Goal: Task Accomplishment & Management: Manage account settings

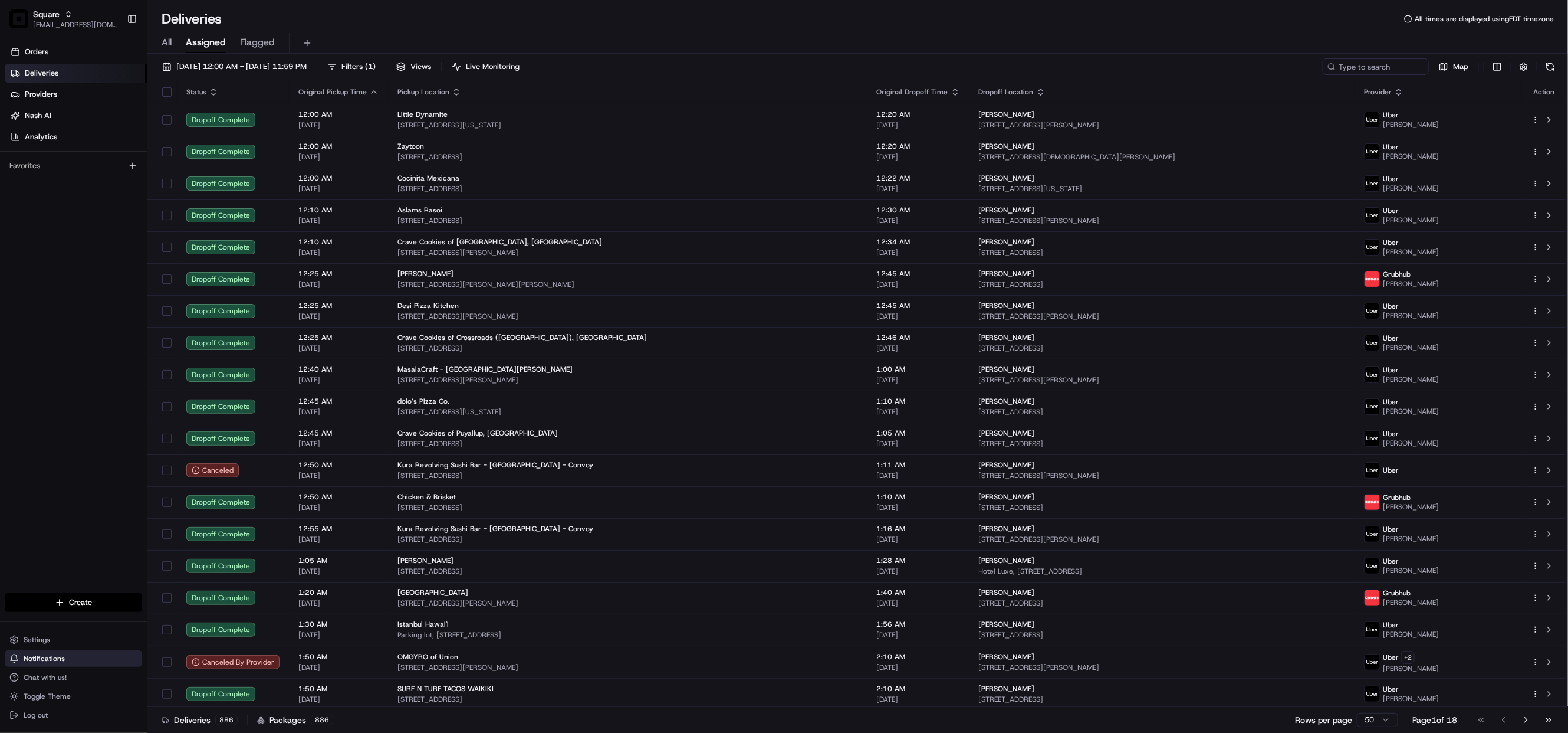
click at [43, 650] on button "Notifications" at bounding box center [73, 658] width 138 height 17
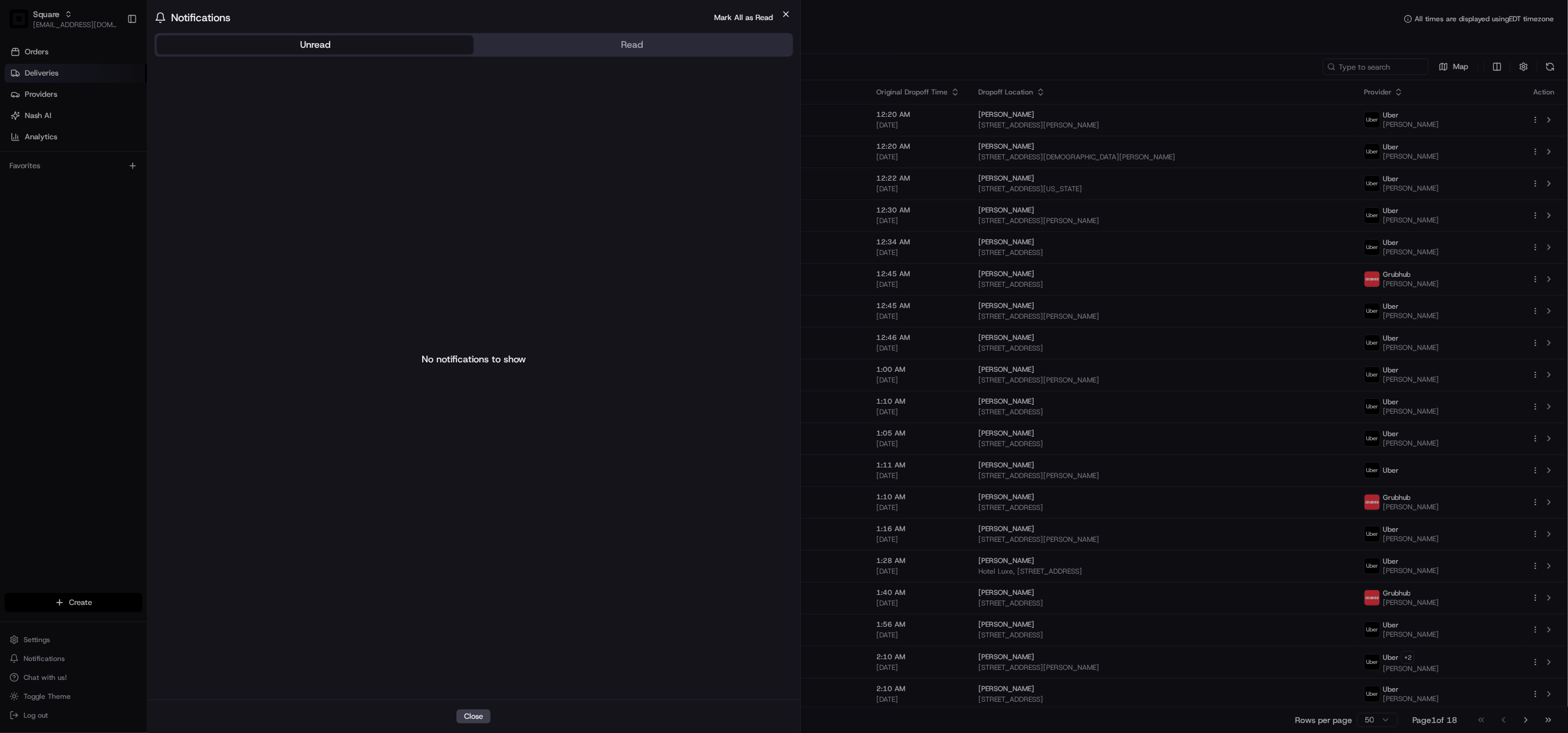
click at [784, 14] on icon "button" at bounding box center [786, 14] width 9 height 9
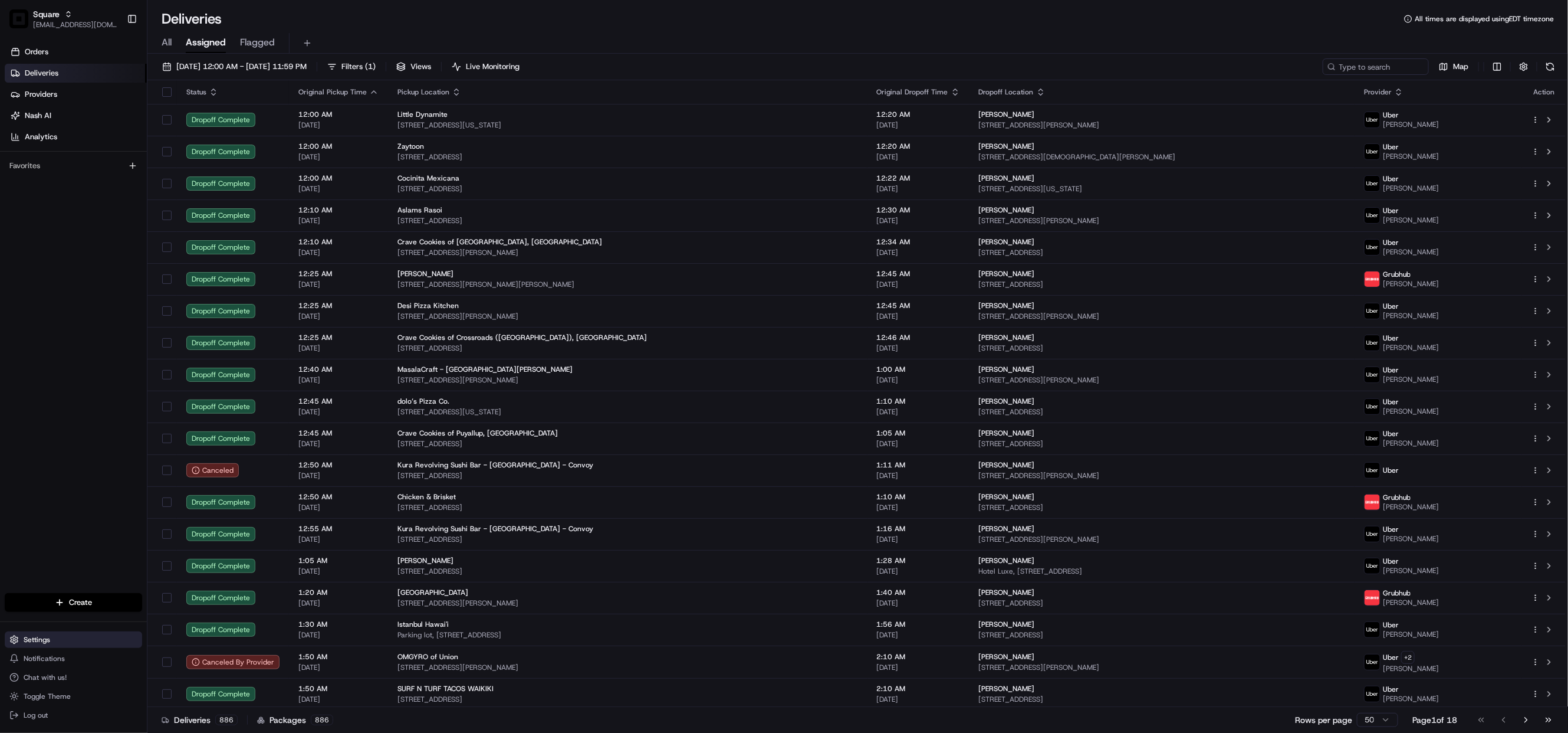
click at [43, 641] on span "Settings" at bounding box center [37, 639] width 27 height 9
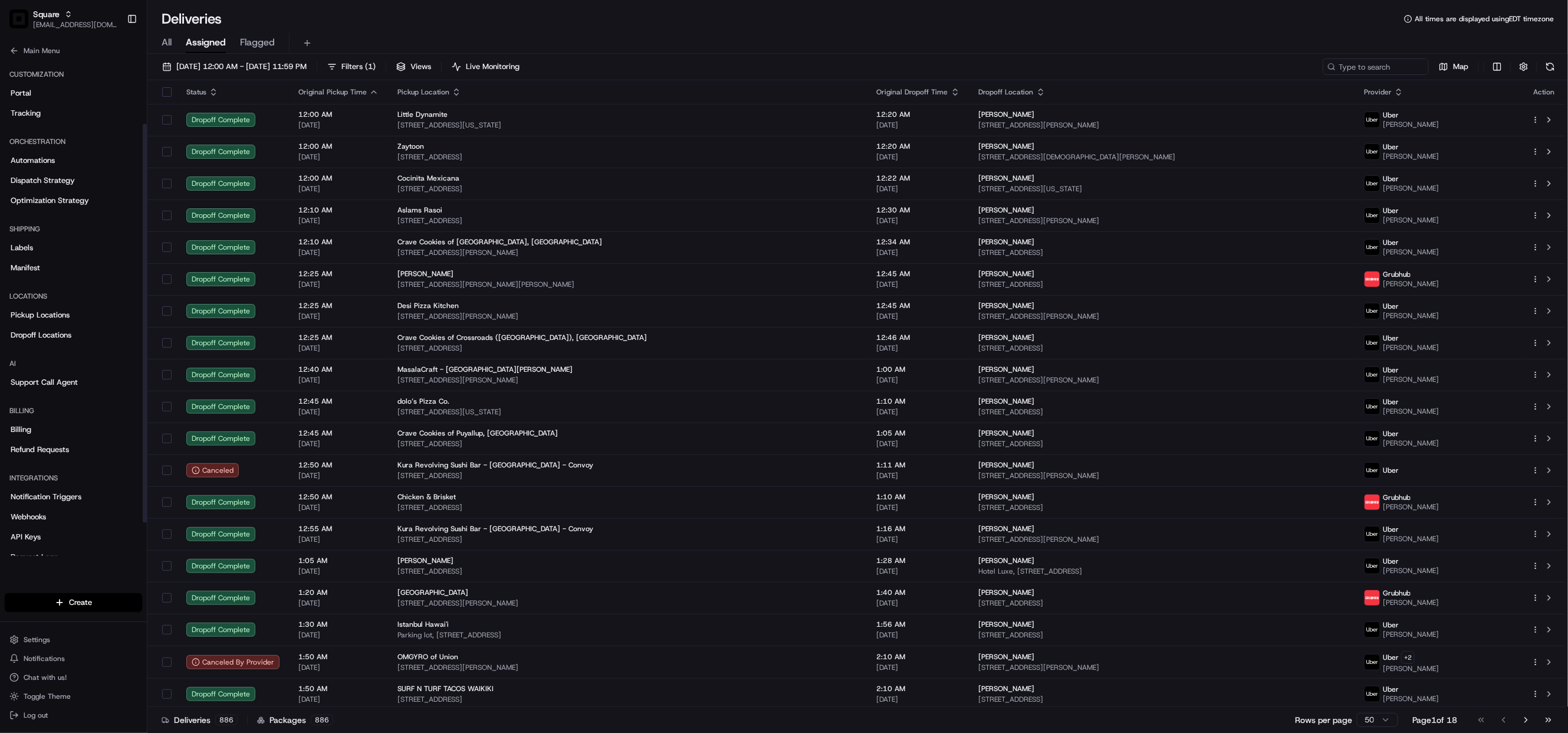
scroll to position [121, 0]
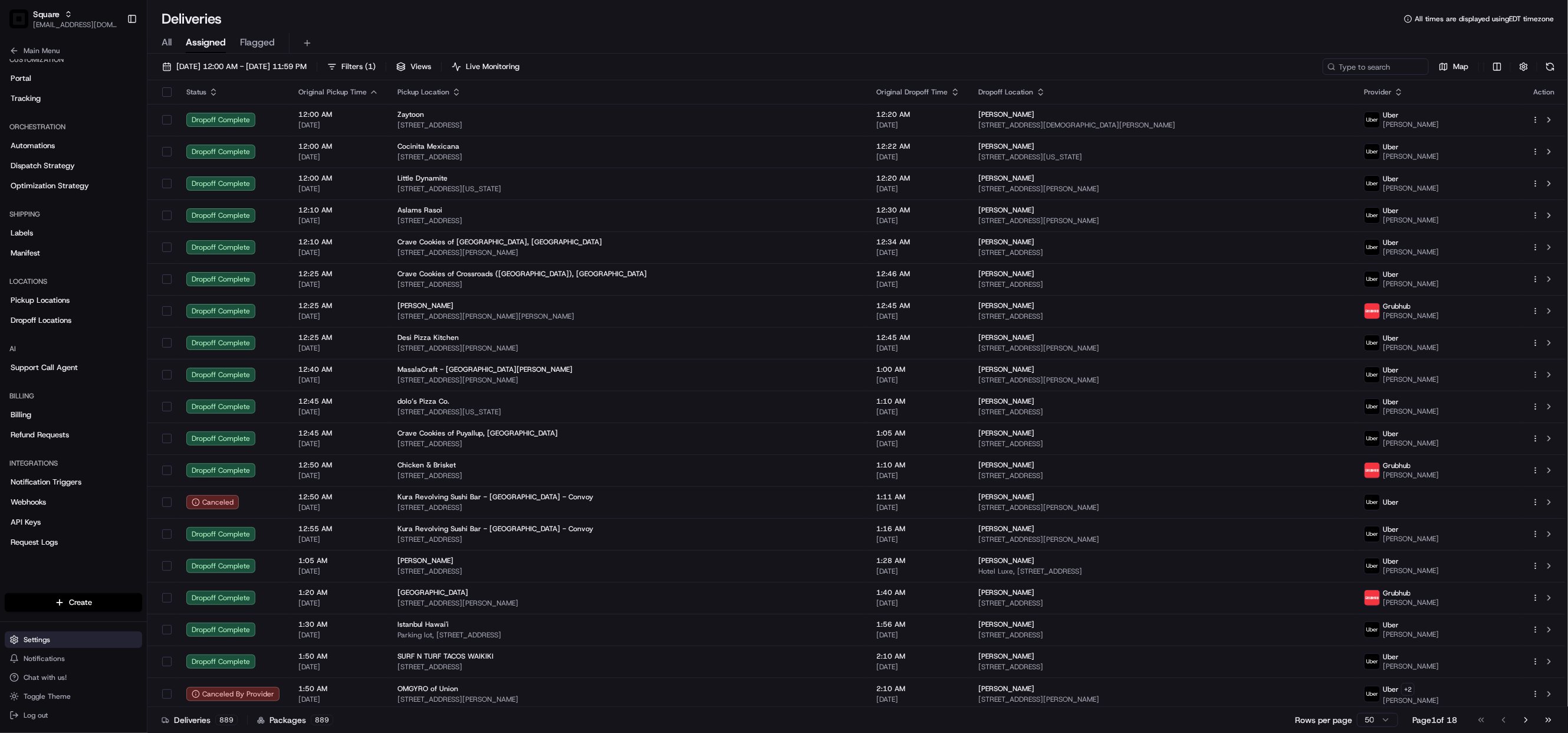
click at [33, 637] on span "Settings" at bounding box center [37, 639] width 27 height 9
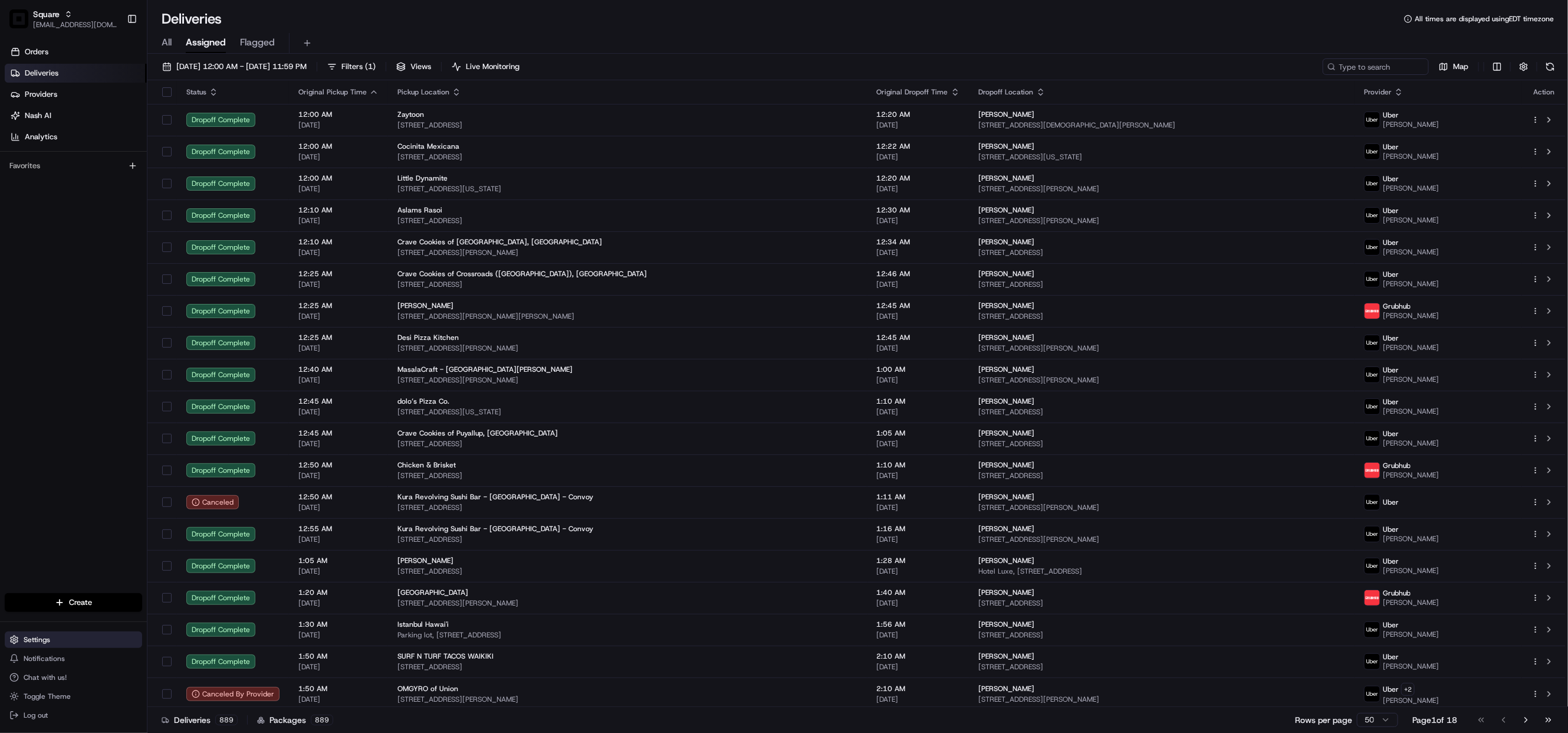
click at [33, 637] on span "Settings" at bounding box center [37, 639] width 27 height 9
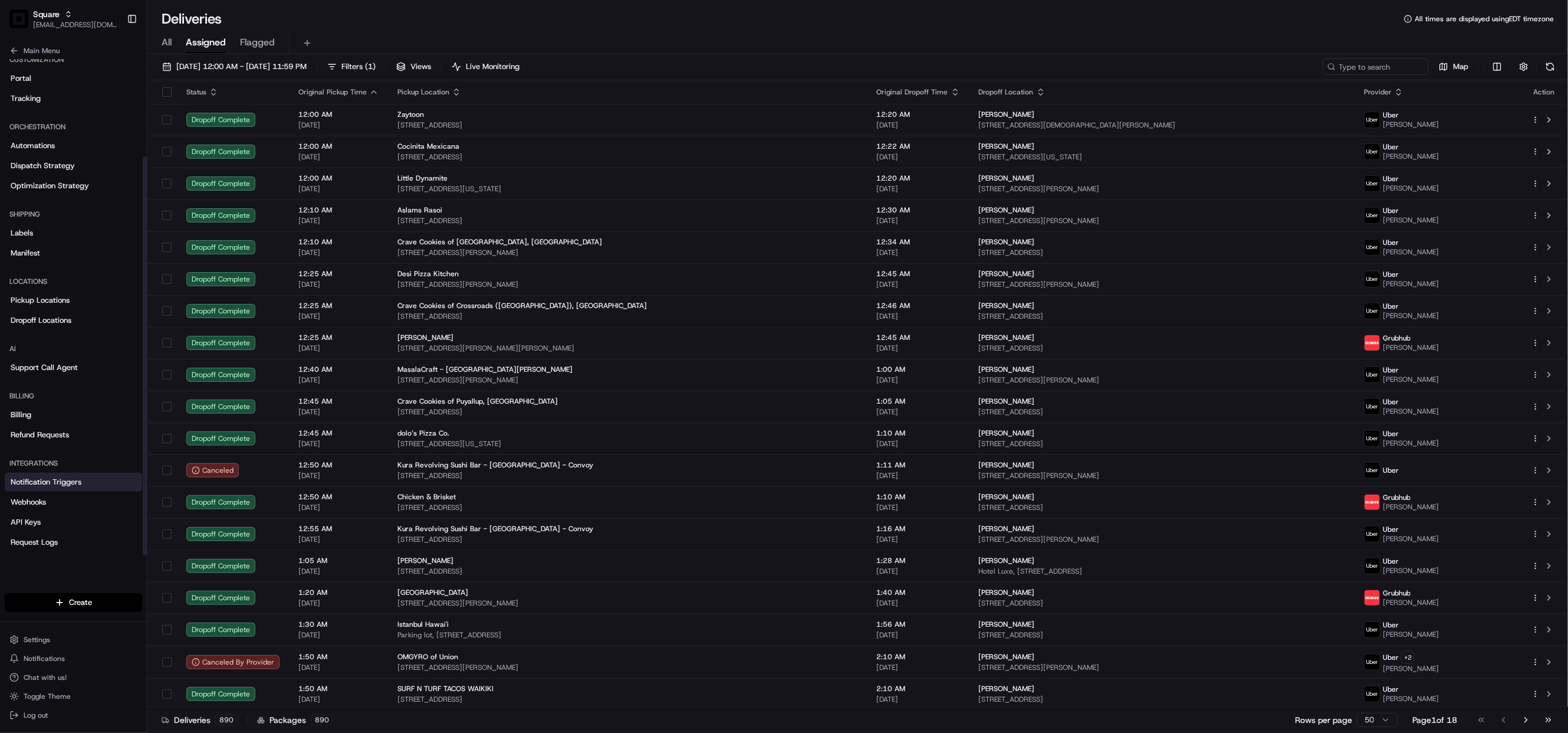
click at [34, 486] on span "Notification Triggers" at bounding box center [46, 482] width 71 height 11
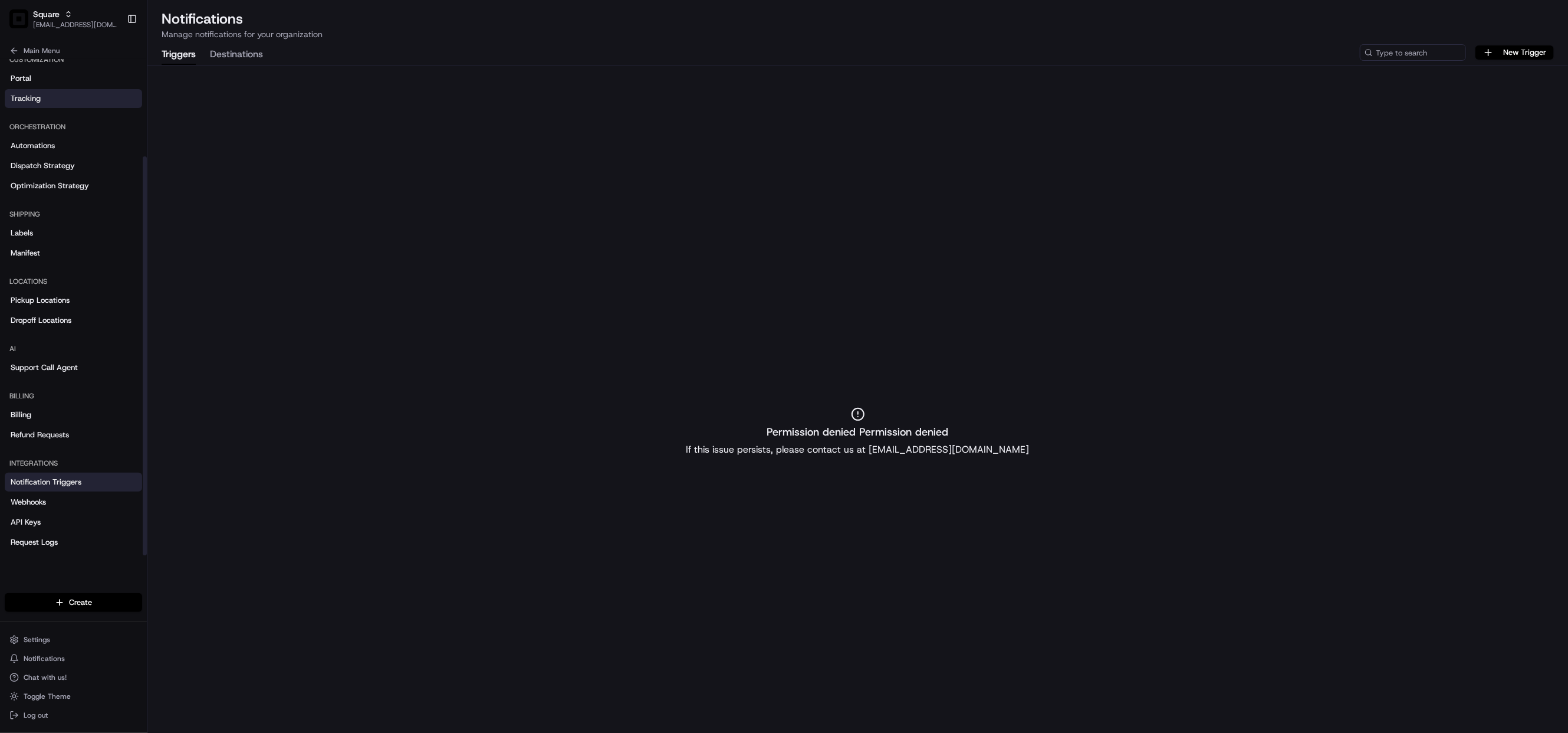
click at [32, 101] on span "Tracking" at bounding box center [26, 98] width 30 height 11
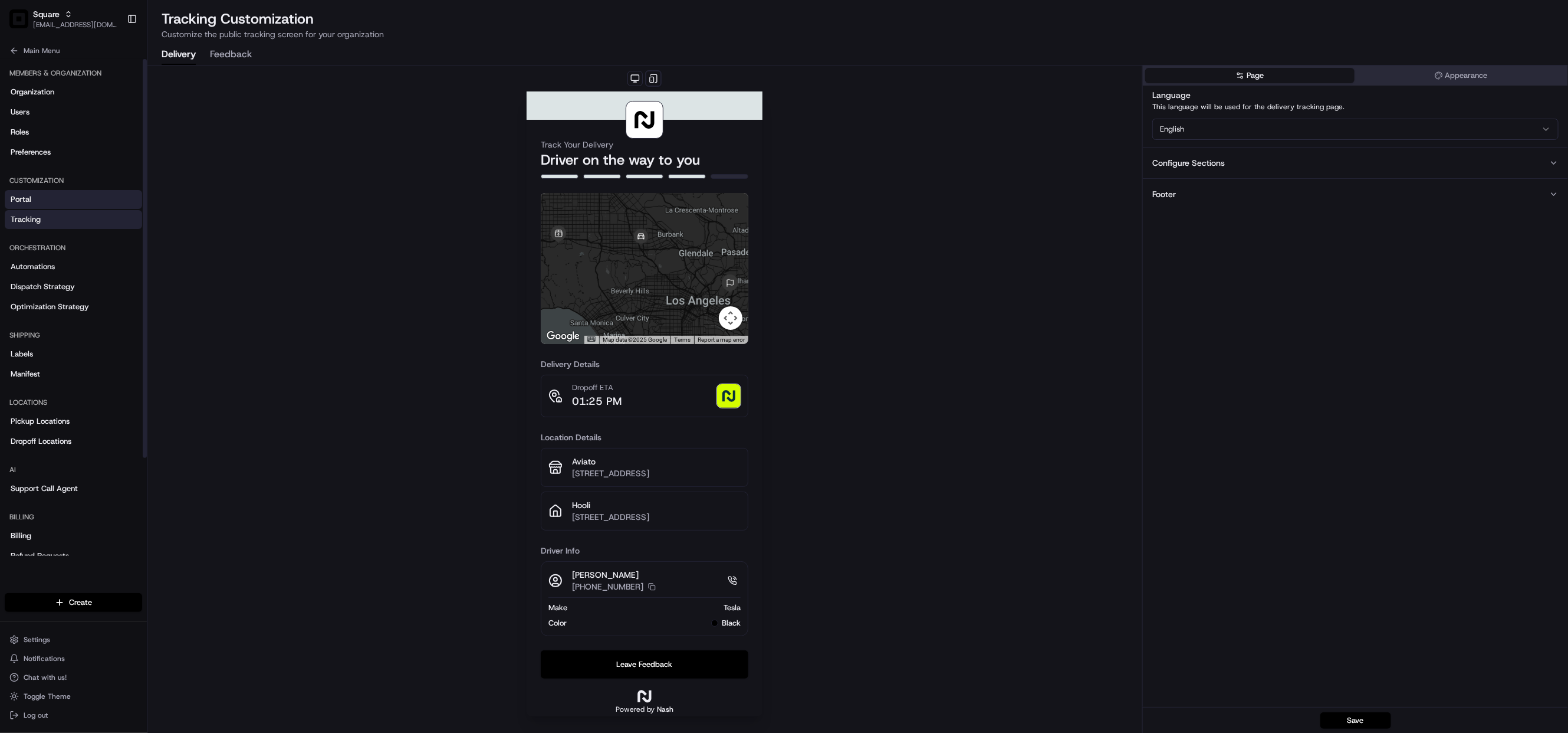
click at [20, 198] on span "Portal" at bounding box center [21, 199] width 21 height 11
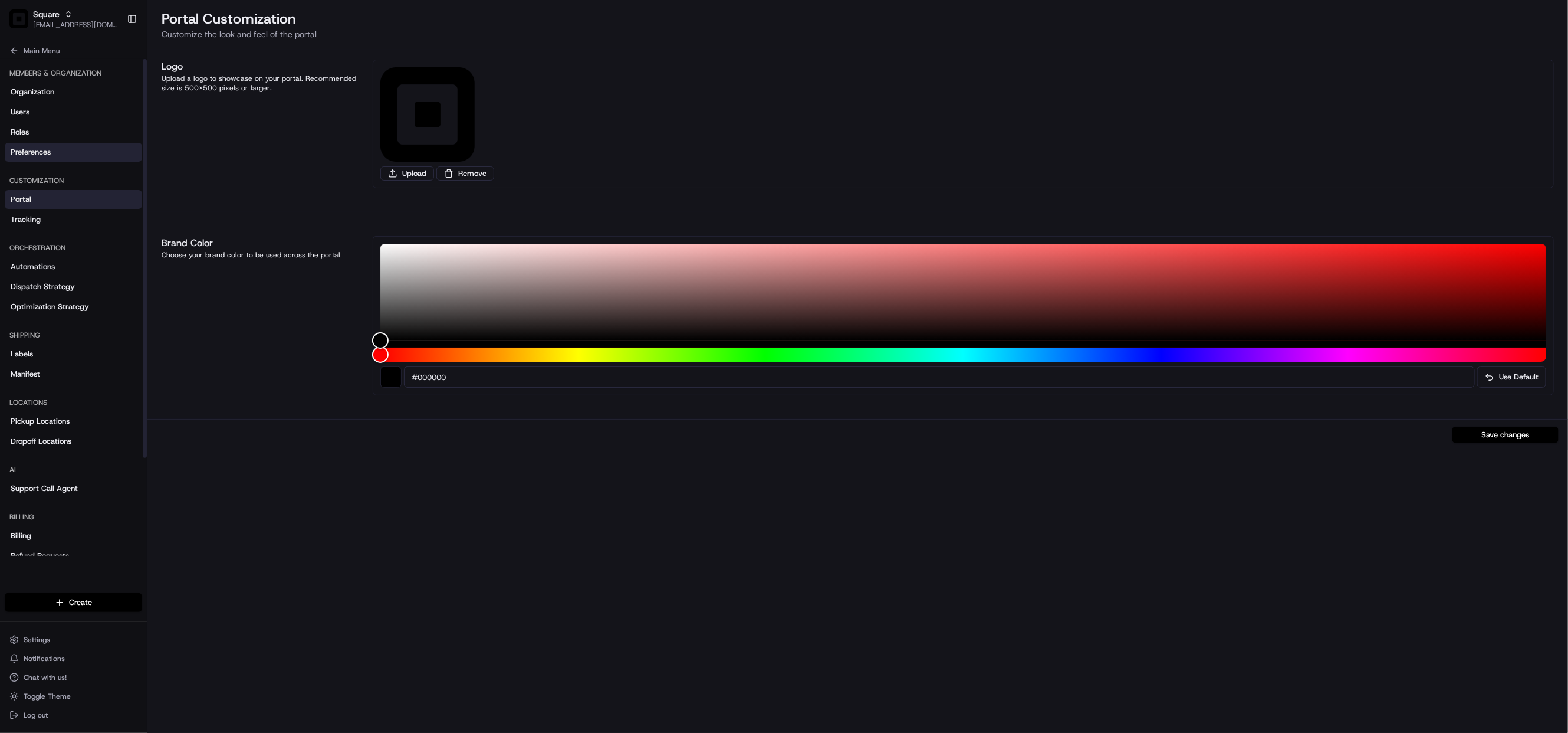
click at [41, 156] on span "Preferences" at bounding box center [30, 152] width 40 height 11
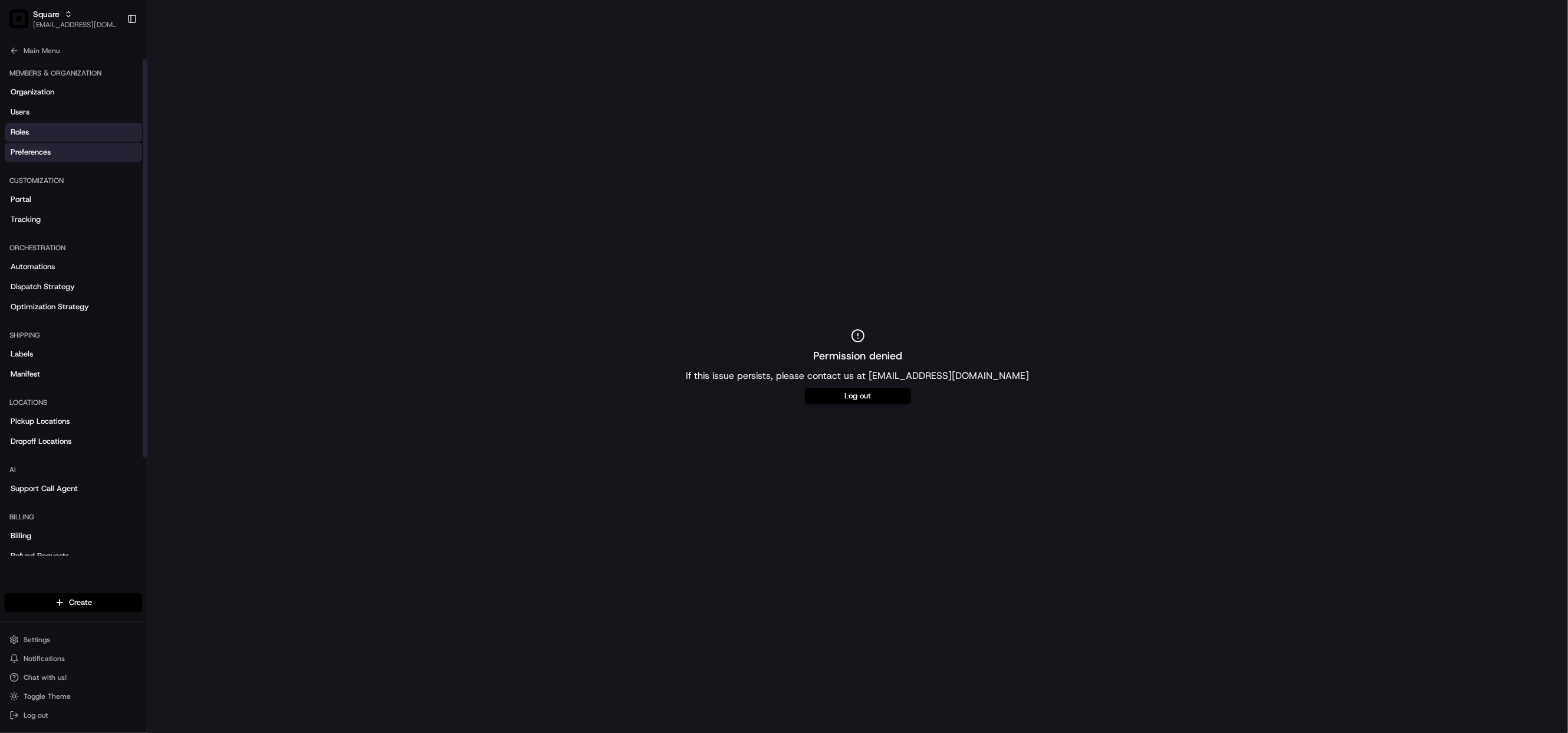
click at [25, 129] on span "Roles" at bounding box center [20, 132] width 18 height 11
click at [24, 112] on span "Users" at bounding box center [20, 112] width 19 height 11
click at [36, 642] on span "Settings" at bounding box center [37, 639] width 27 height 9
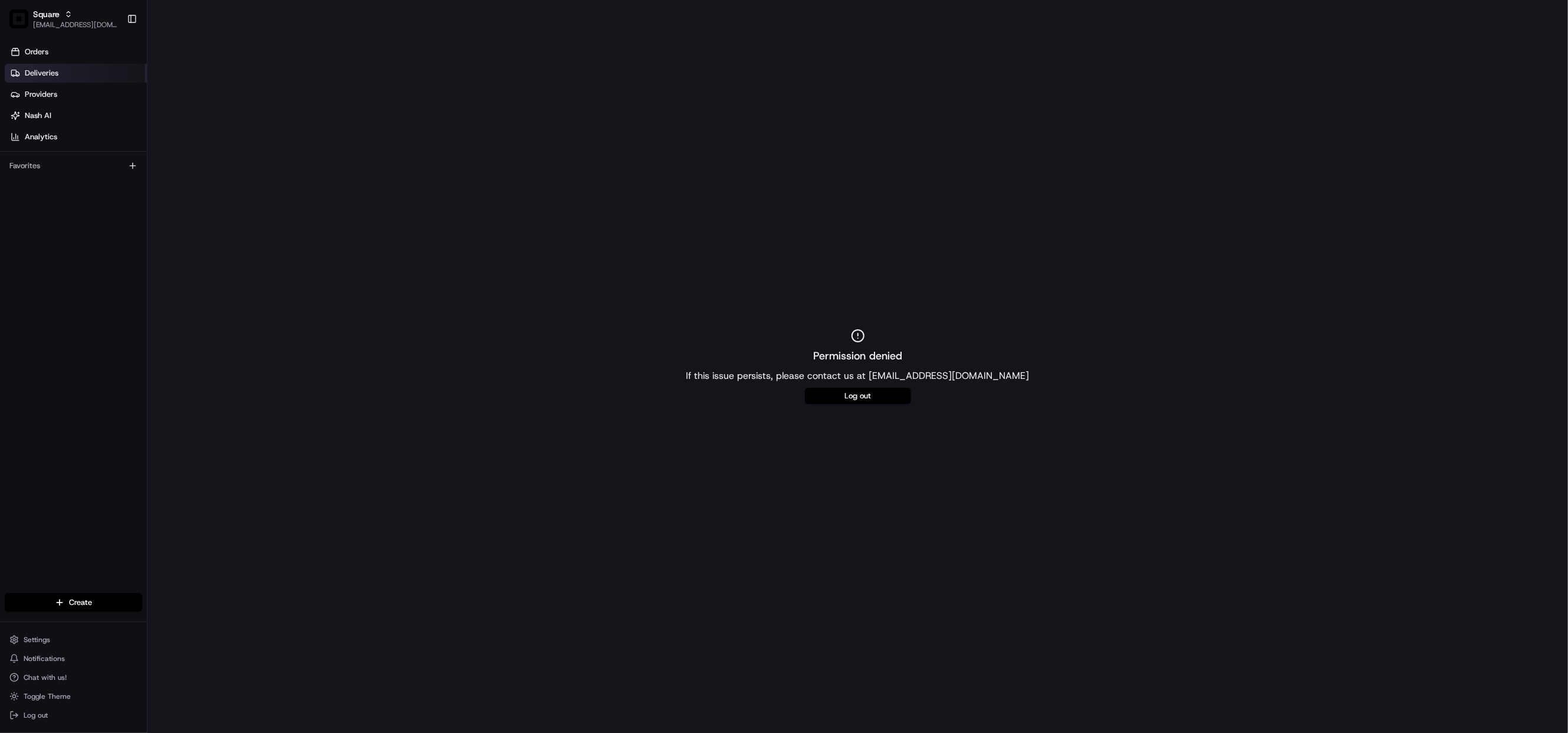
click at [36, 72] on span "Deliveries" at bounding box center [42, 73] width 33 height 11
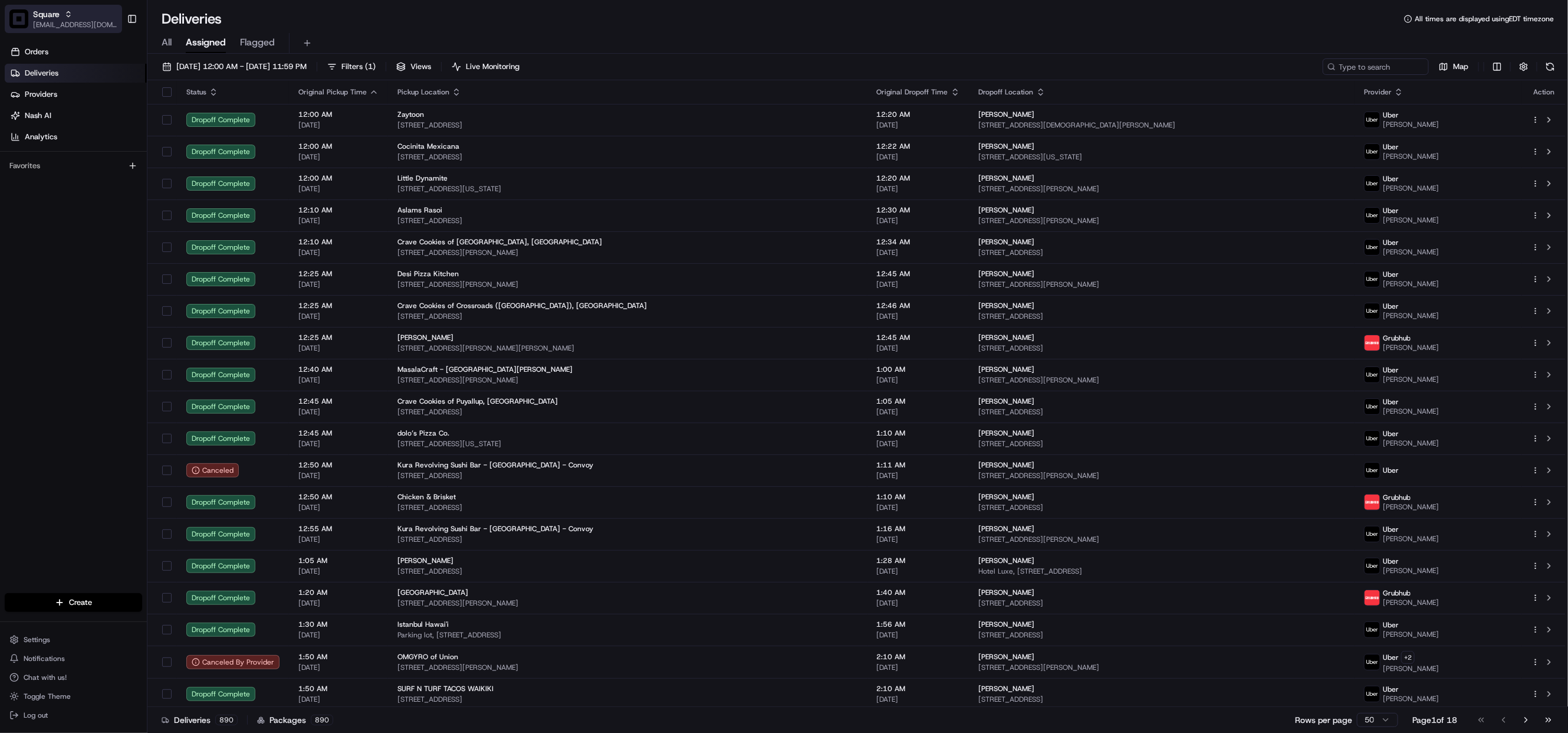
click at [50, 16] on span "Square" at bounding box center [46, 14] width 27 height 12
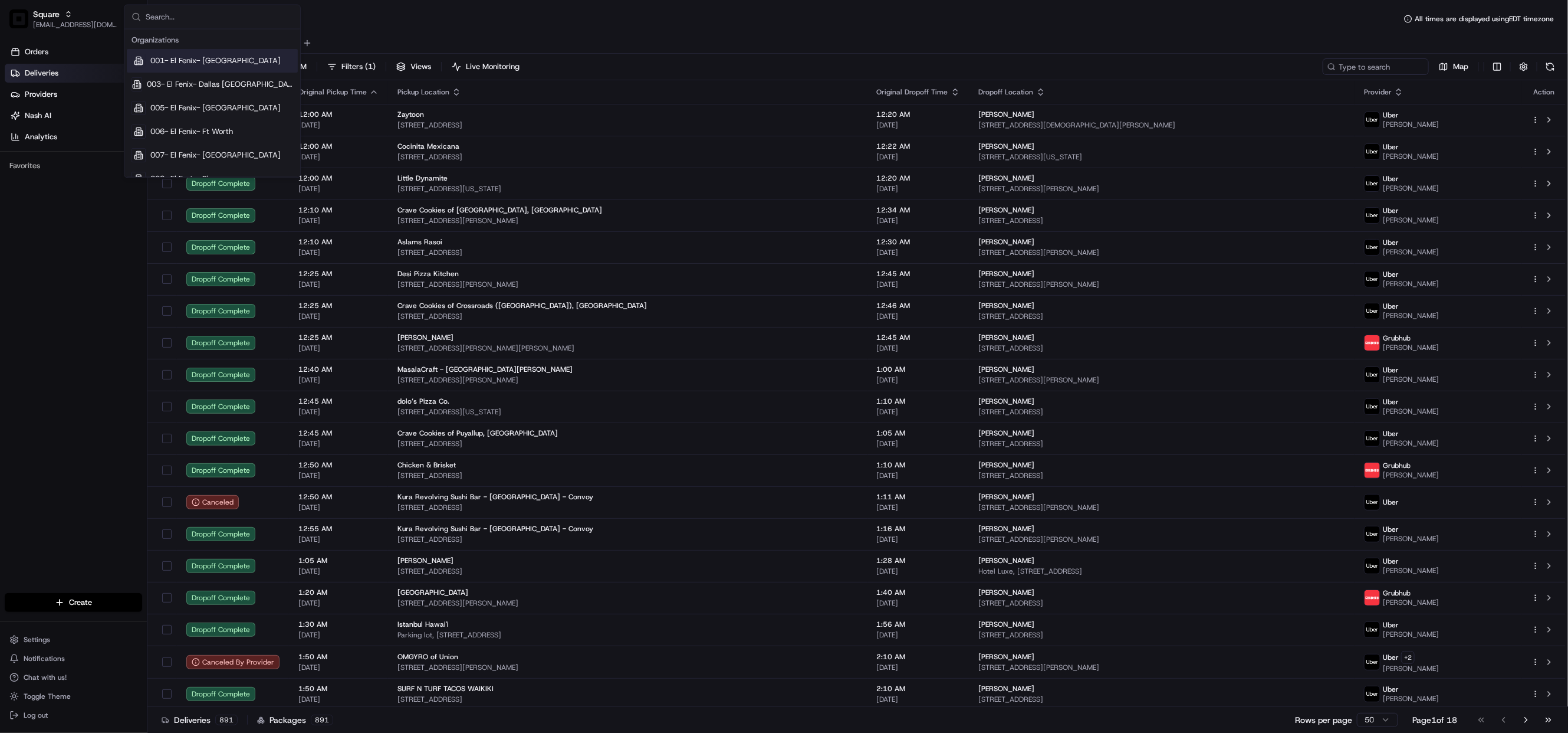
click at [190, 13] on input "text" at bounding box center [219, 17] width 148 height 24
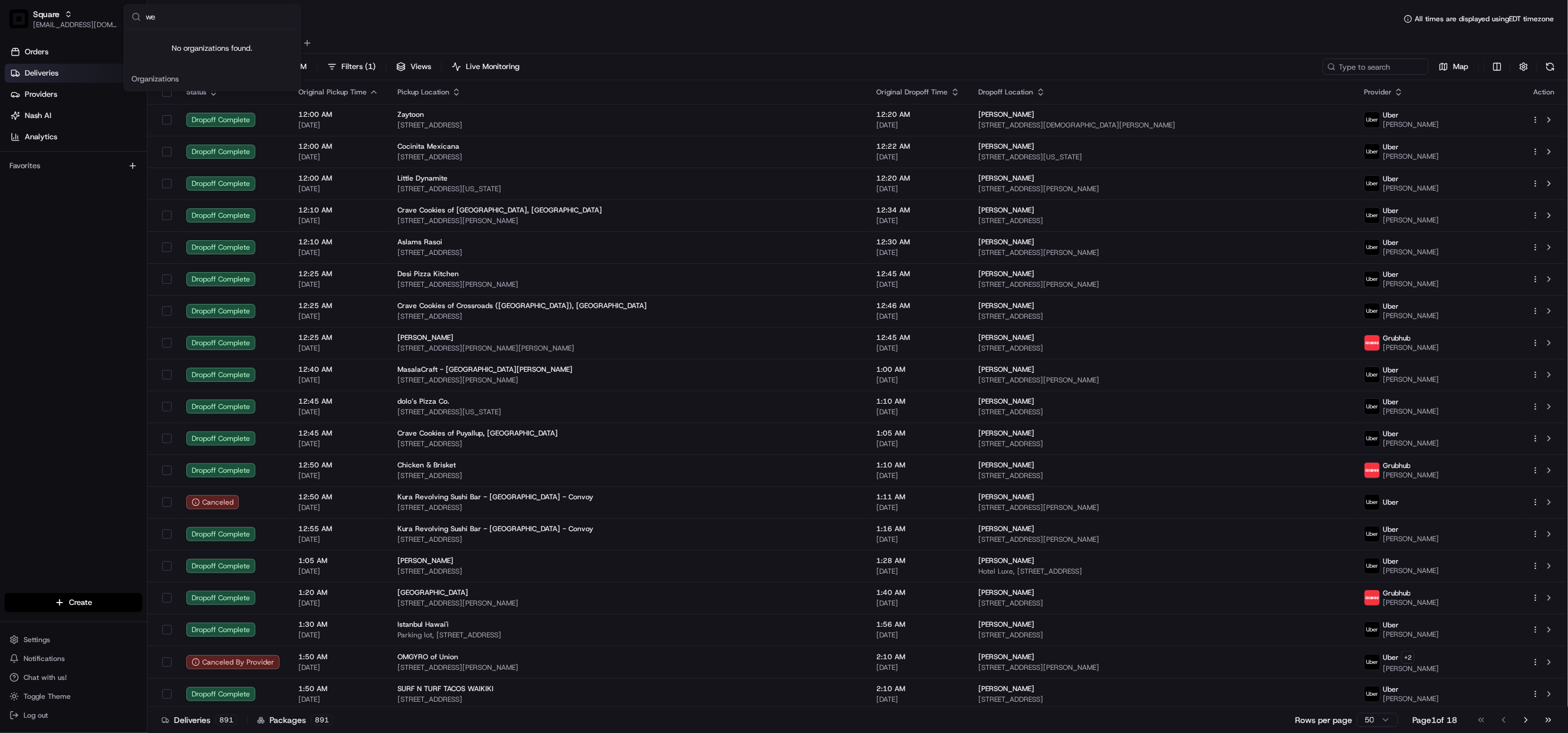
type input "w"
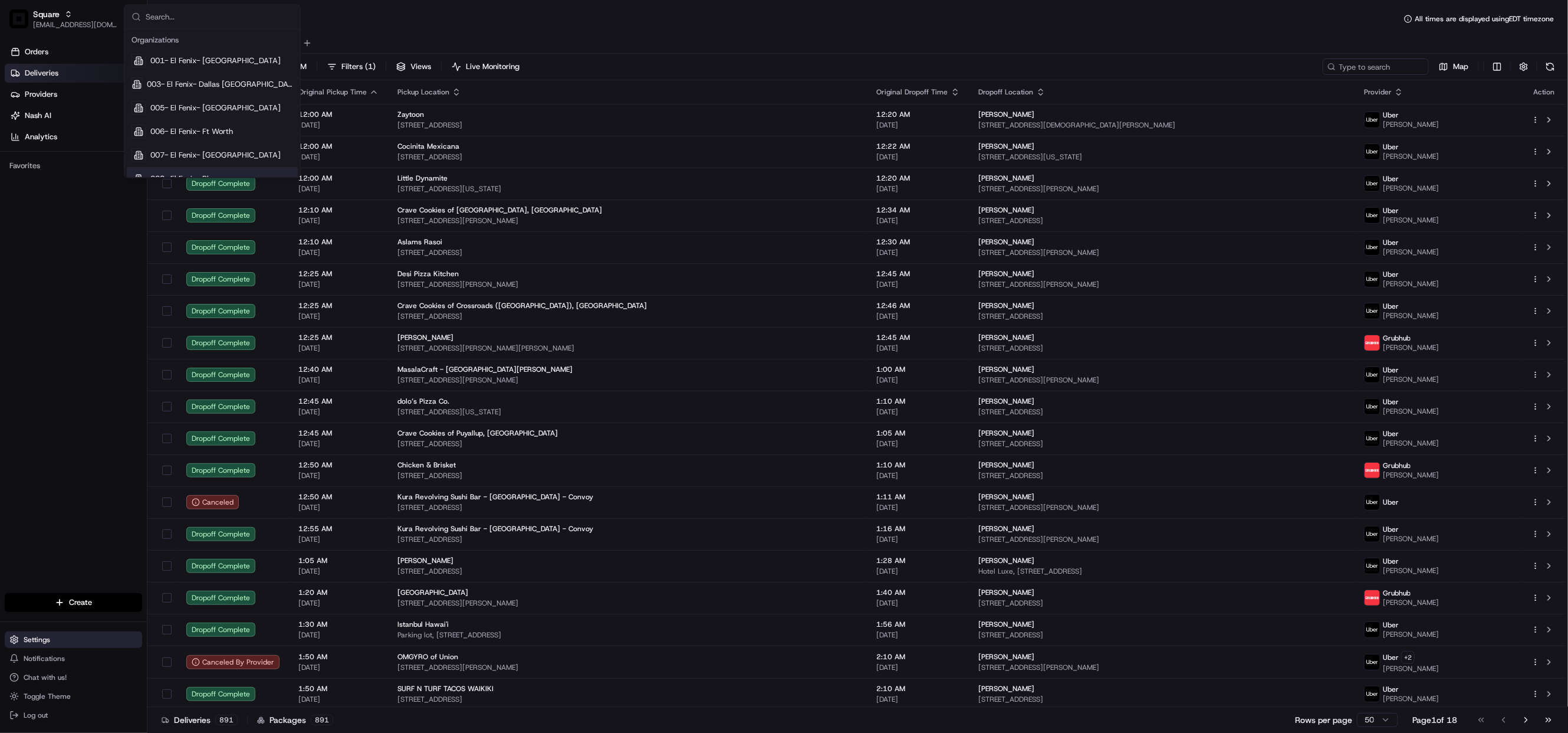
click at [41, 639] on span "Settings" at bounding box center [37, 639] width 27 height 9
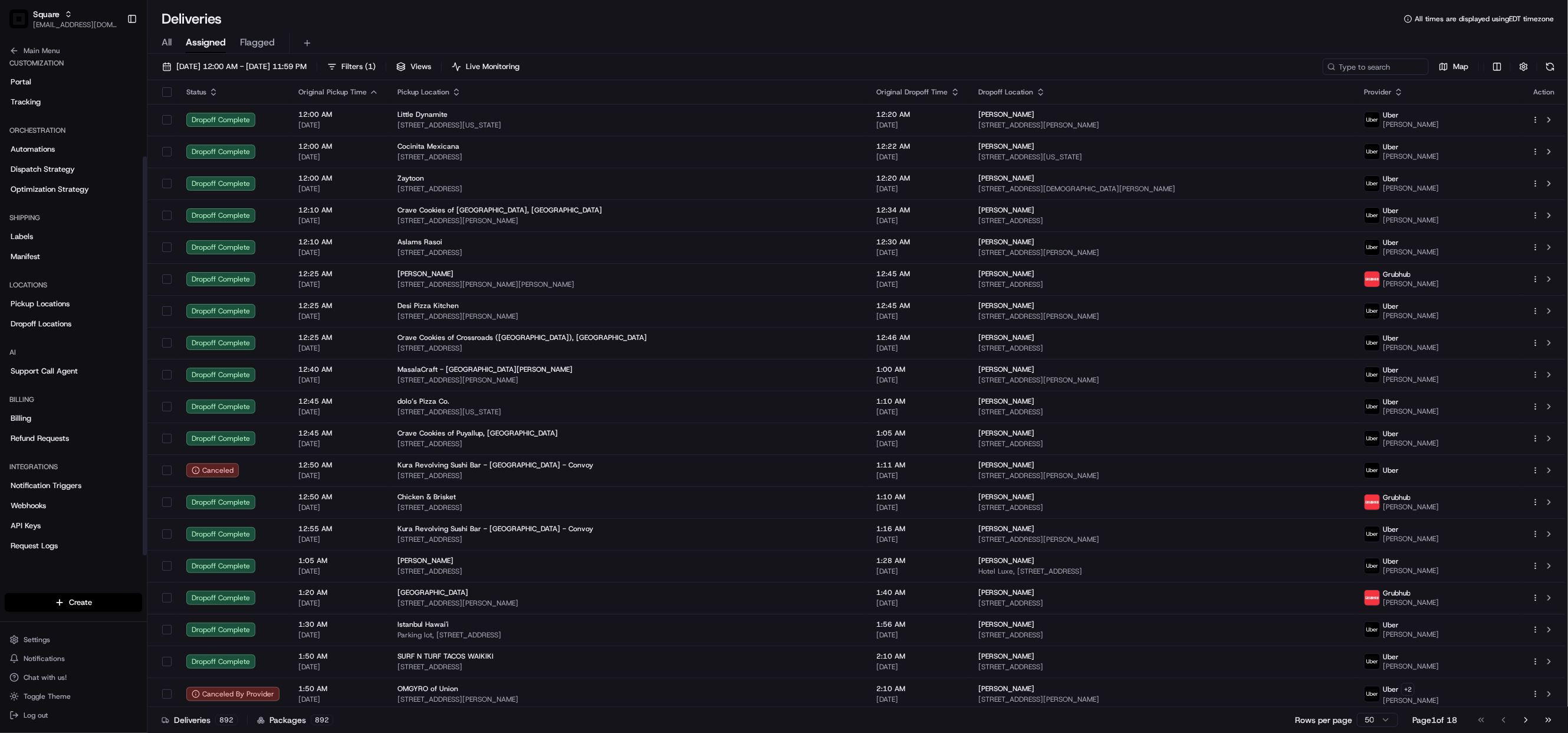
scroll to position [121, 0]
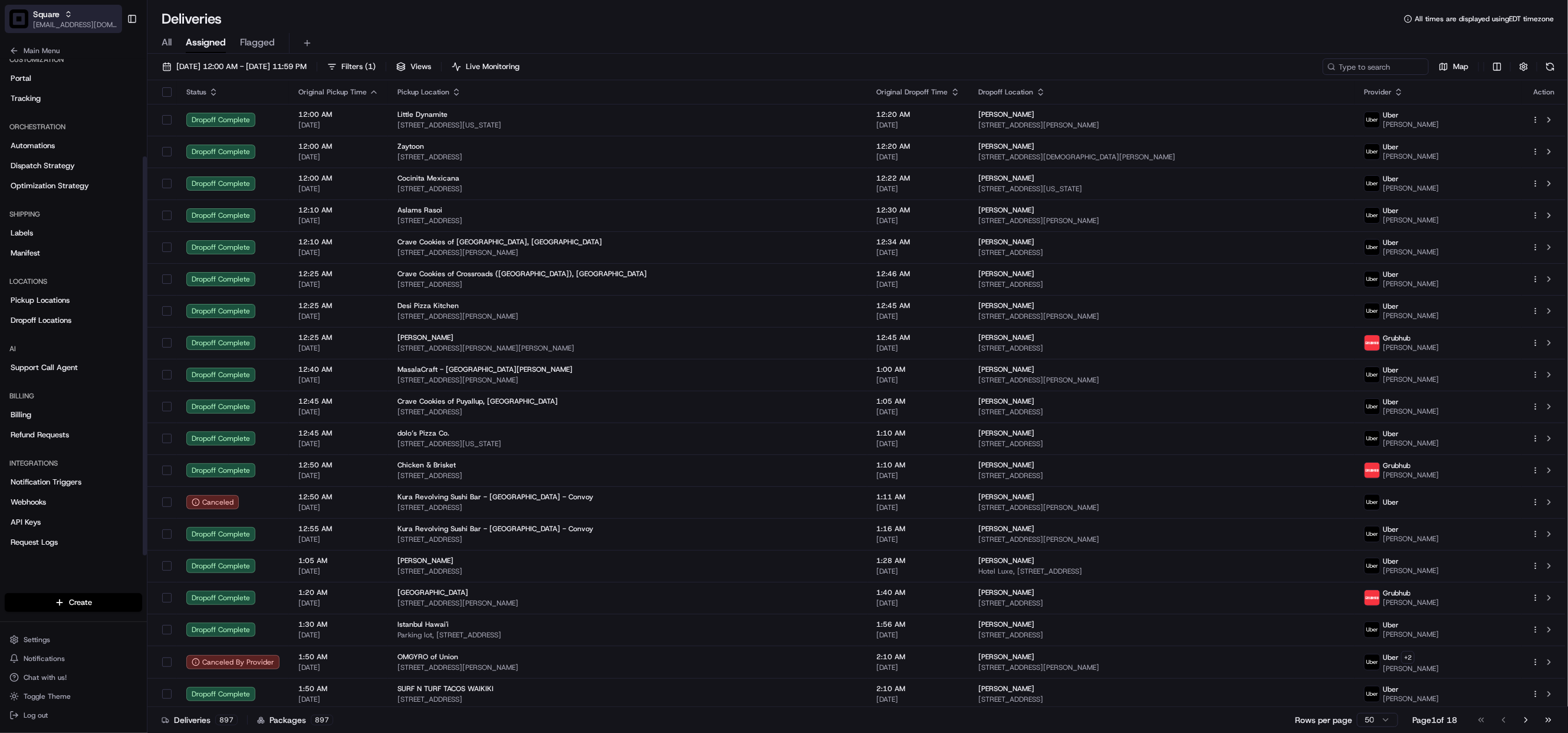
click at [28, 13] on button "Square [EMAIL_ADDRESS][DOMAIN_NAME]" at bounding box center [63, 18] width 117 height 28
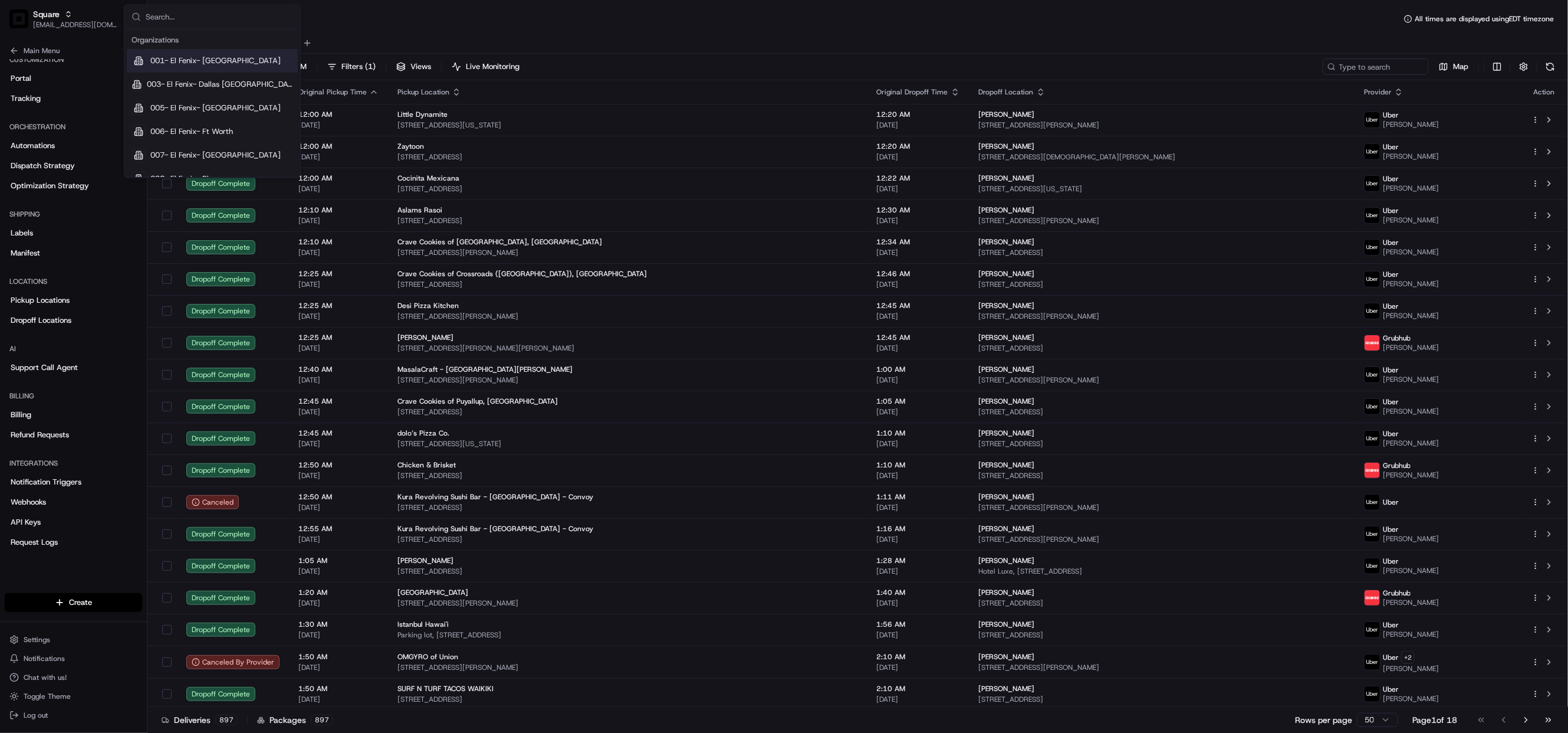
click at [173, 17] on input "text" at bounding box center [219, 17] width 148 height 24
type input "loblaw"
click at [168, 59] on span "Loblaw" at bounding box center [163, 62] width 25 height 11
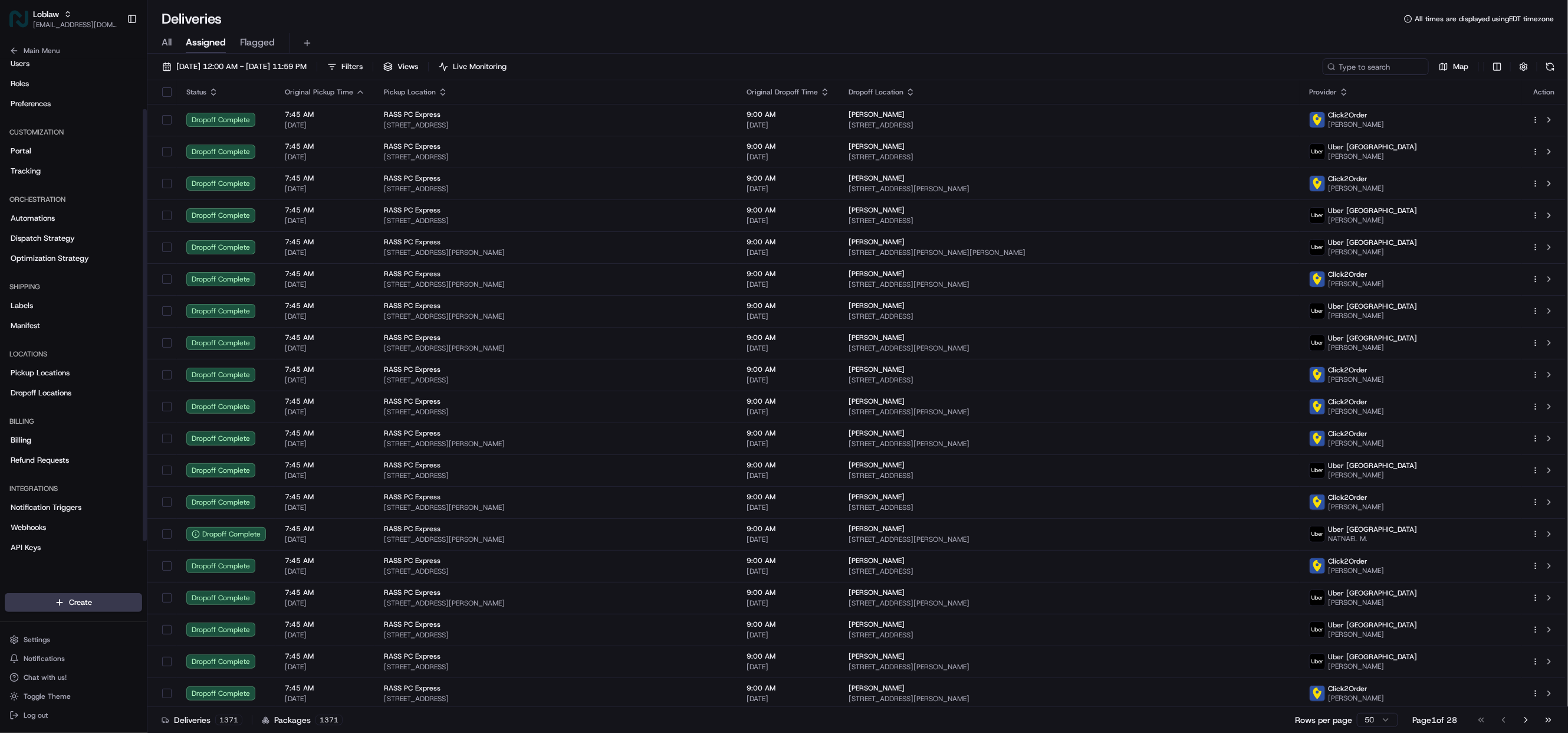
scroll to position [75, 0]
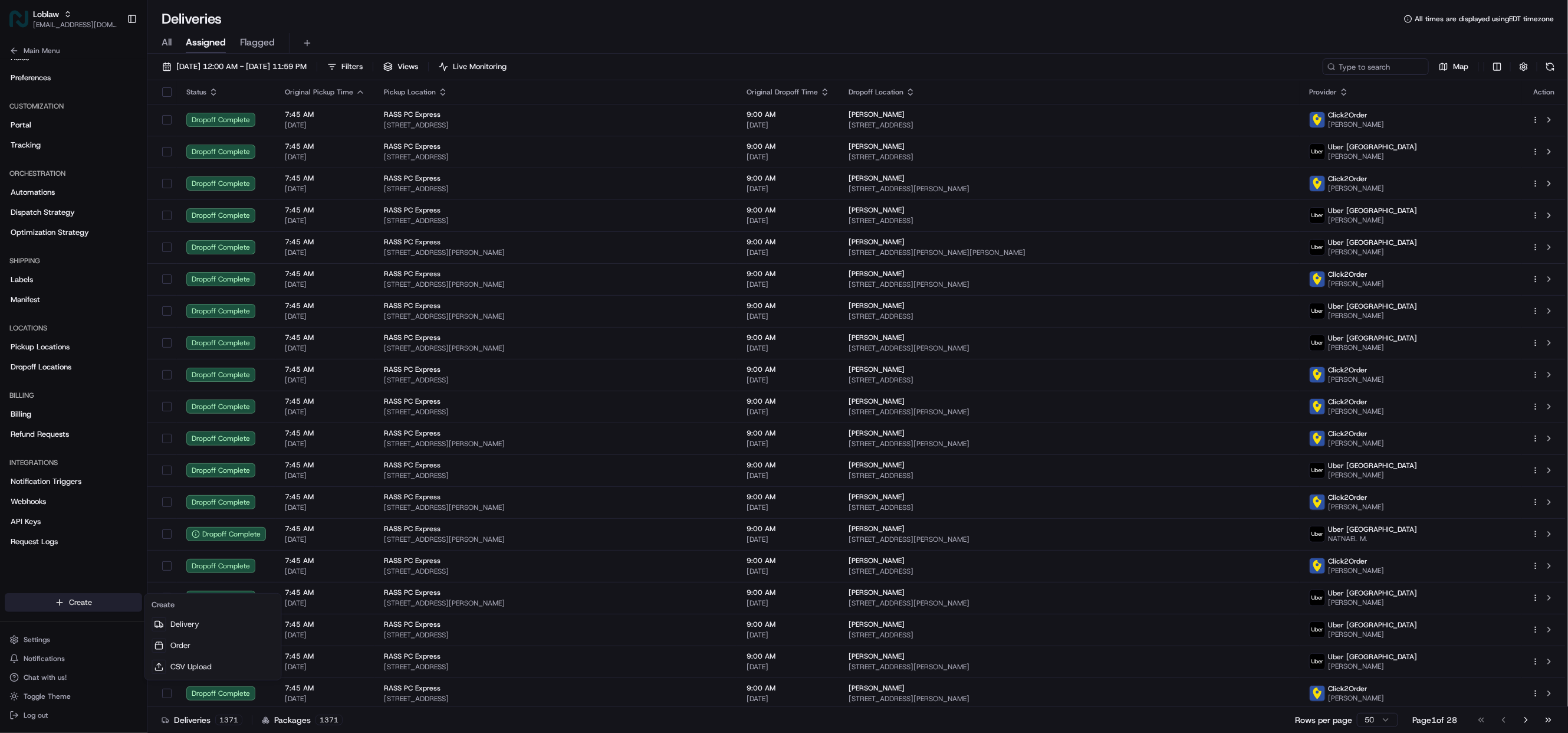
click at [56, 598] on html "Loblaw [EMAIL_ADDRESS][DOMAIN_NAME] Toggle Sidebar Orders Deliveries Providers …" at bounding box center [784, 366] width 1568 height 733
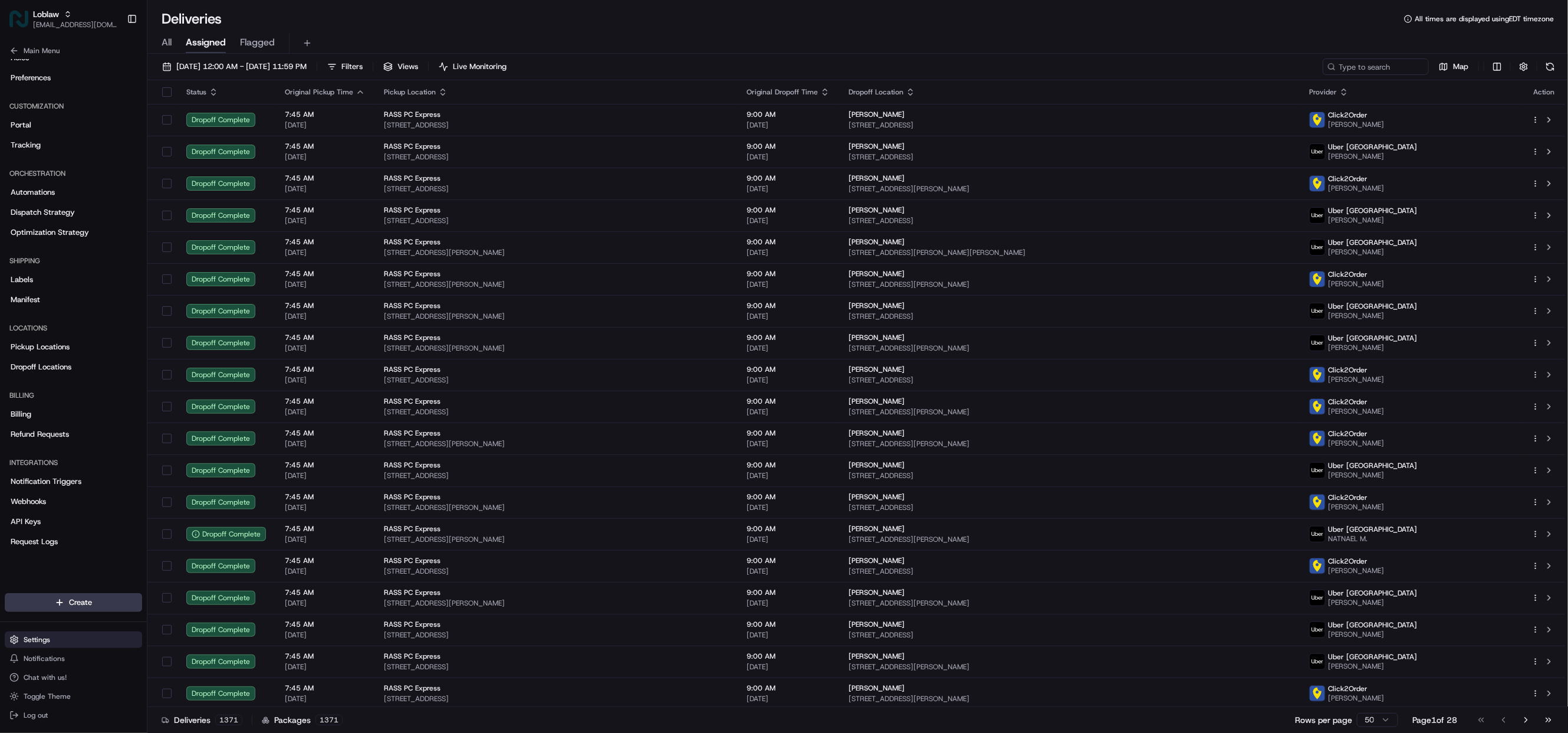
click at [37, 639] on span "Settings" at bounding box center [37, 639] width 27 height 9
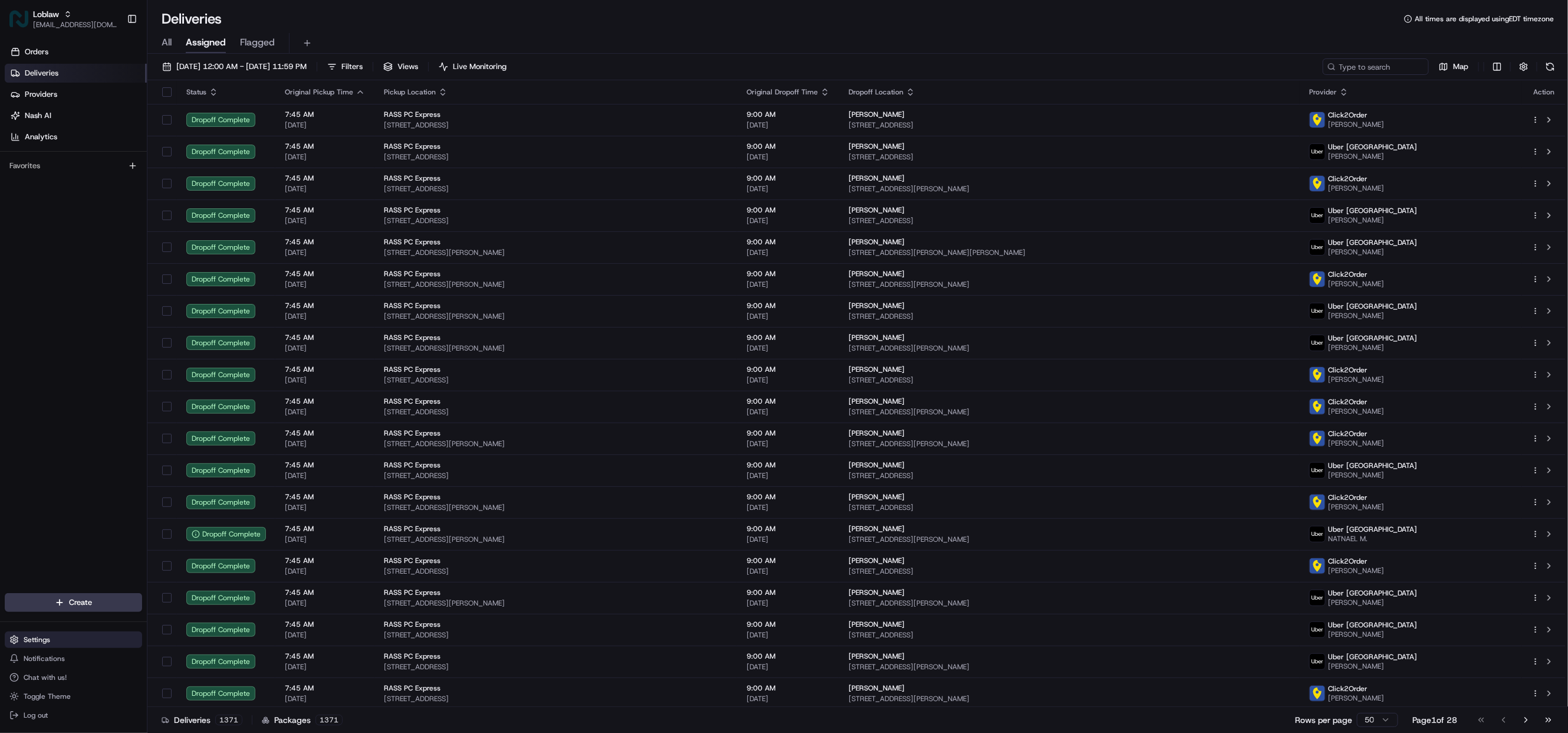
click at [37, 639] on span "Settings" at bounding box center [37, 639] width 27 height 9
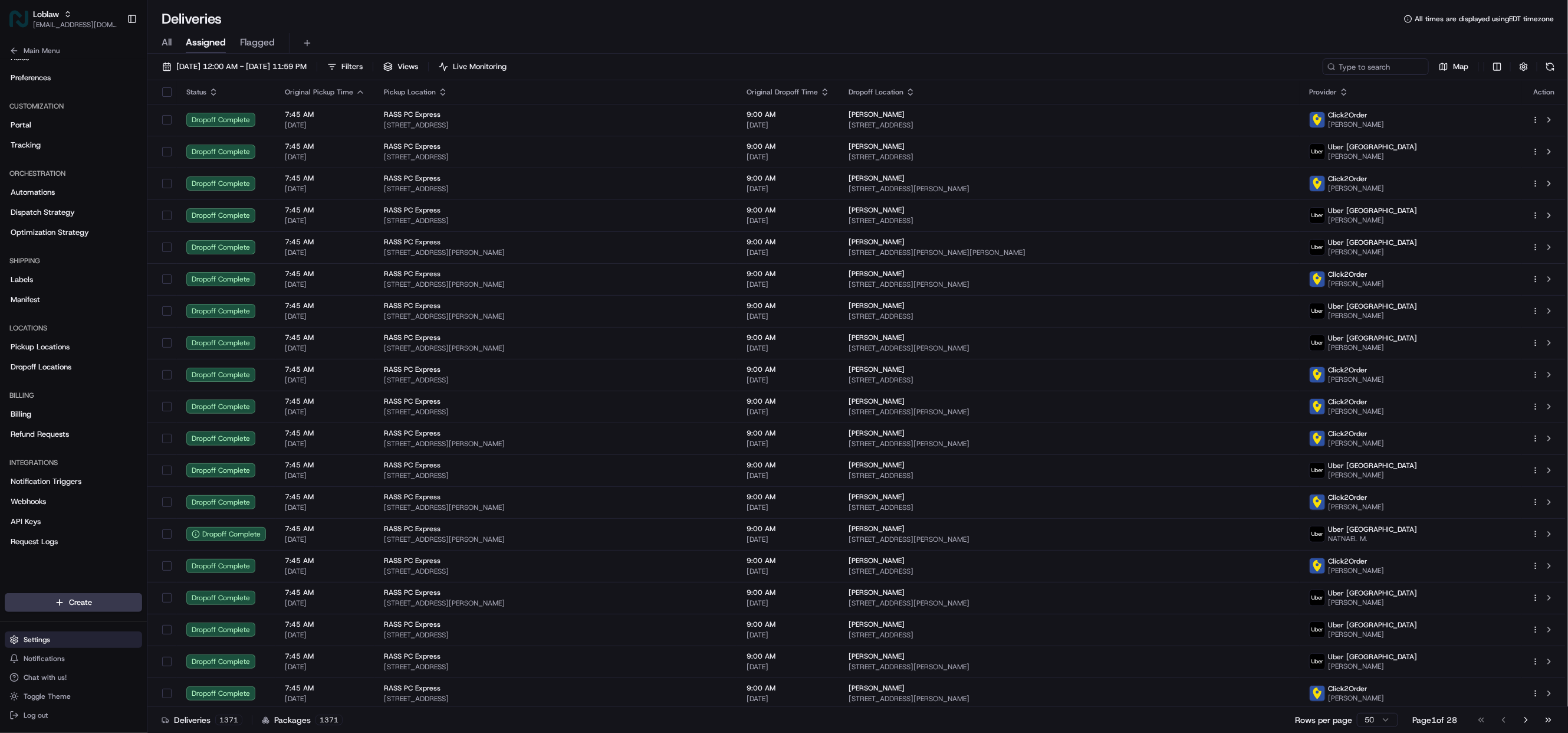
click at [37, 639] on span "Settings" at bounding box center [37, 639] width 27 height 9
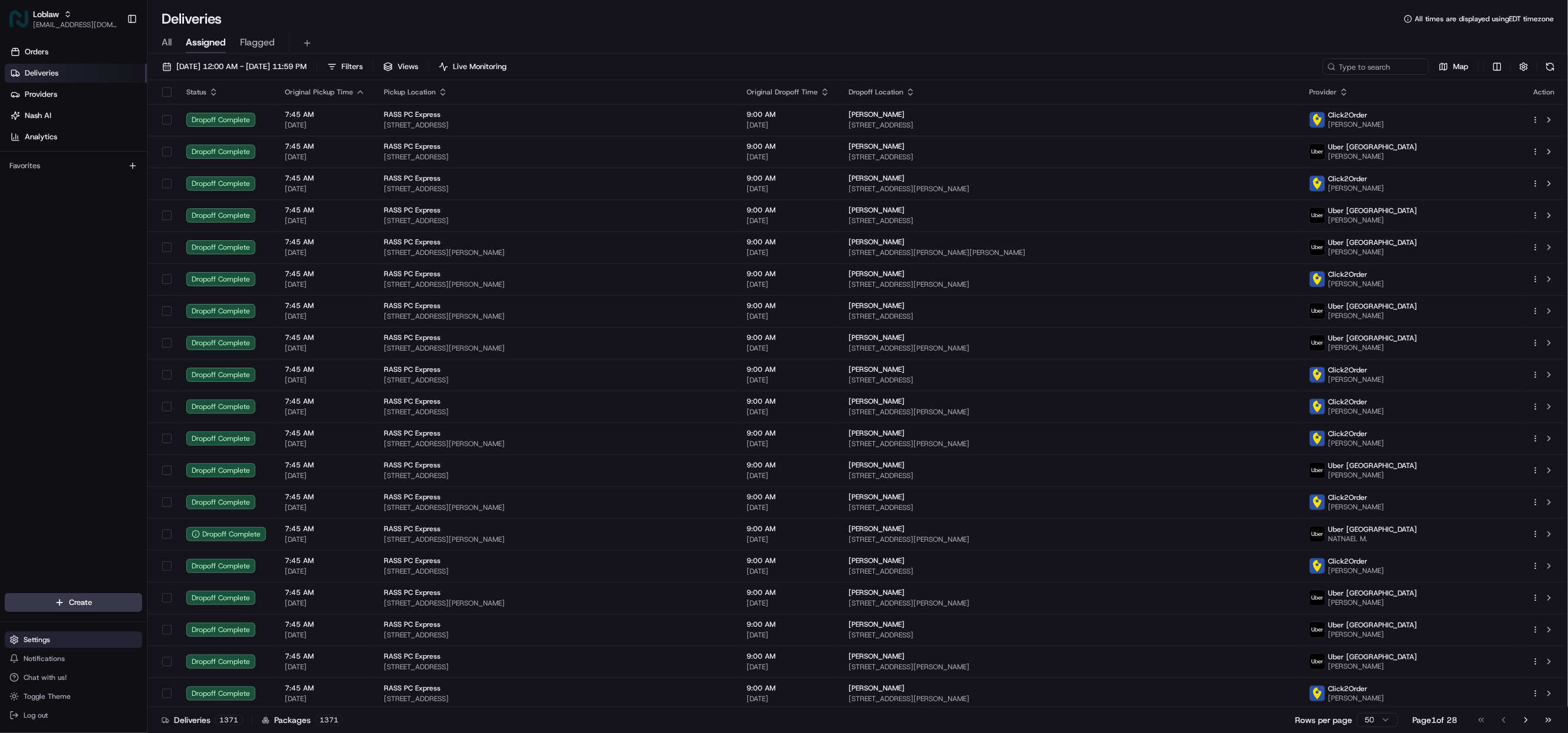
click at [30, 635] on span "Settings" at bounding box center [37, 639] width 27 height 9
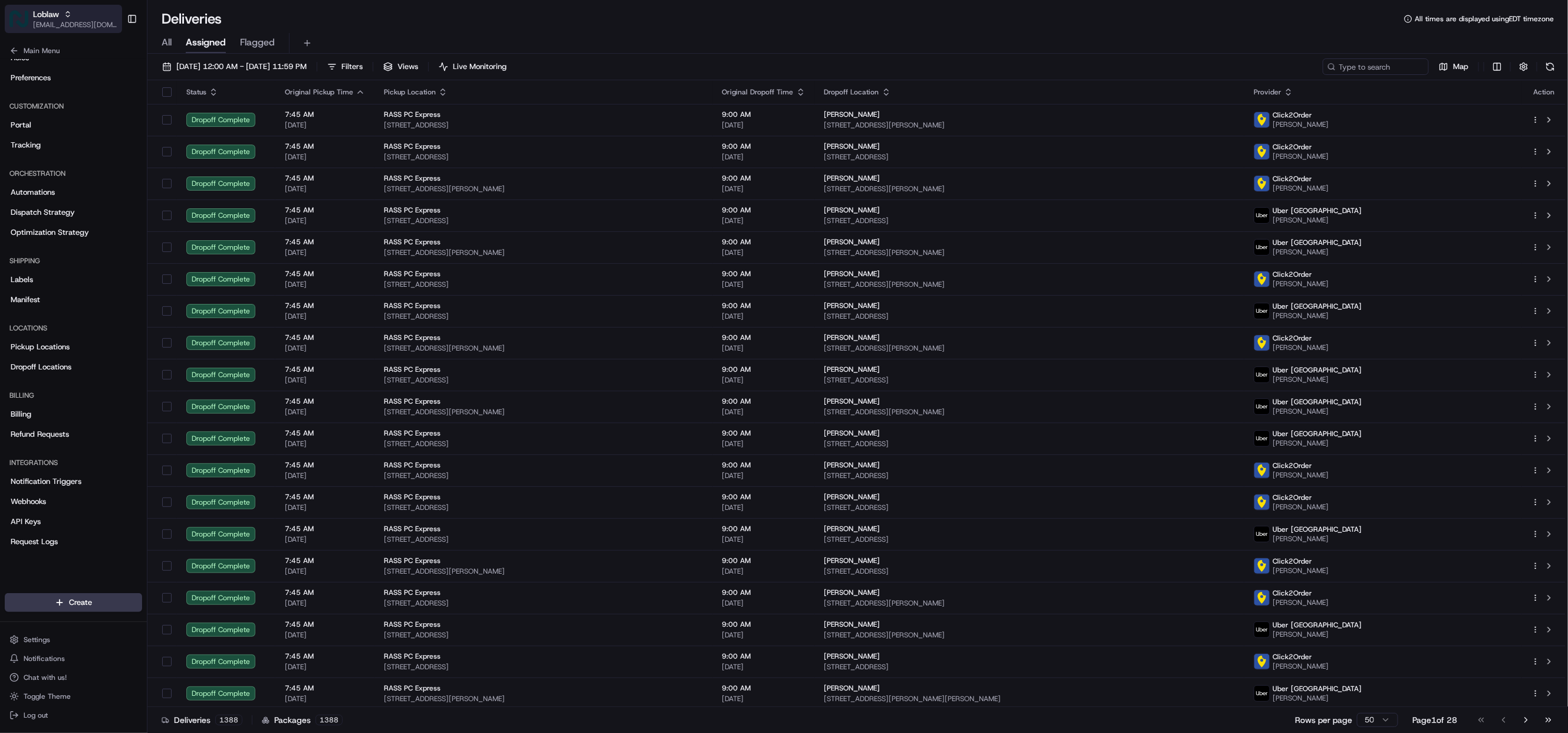
click at [50, 20] on span "[EMAIL_ADDRESS][DOMAIN_NAME]" at bounding box center [75, 24] width 84 height 9
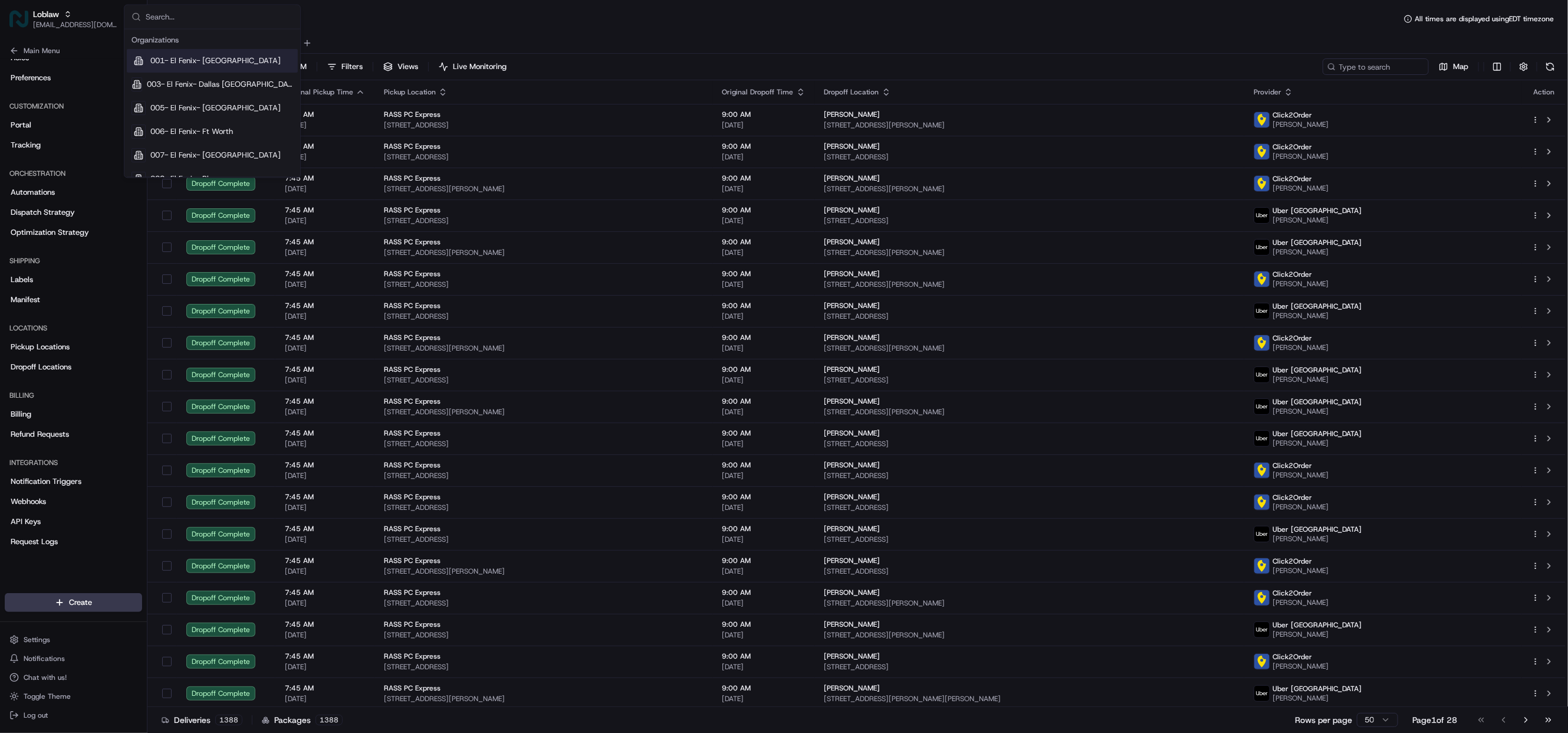
click at [175, 25] on input "text" at bounding box center [219, 17] width 148 height 24
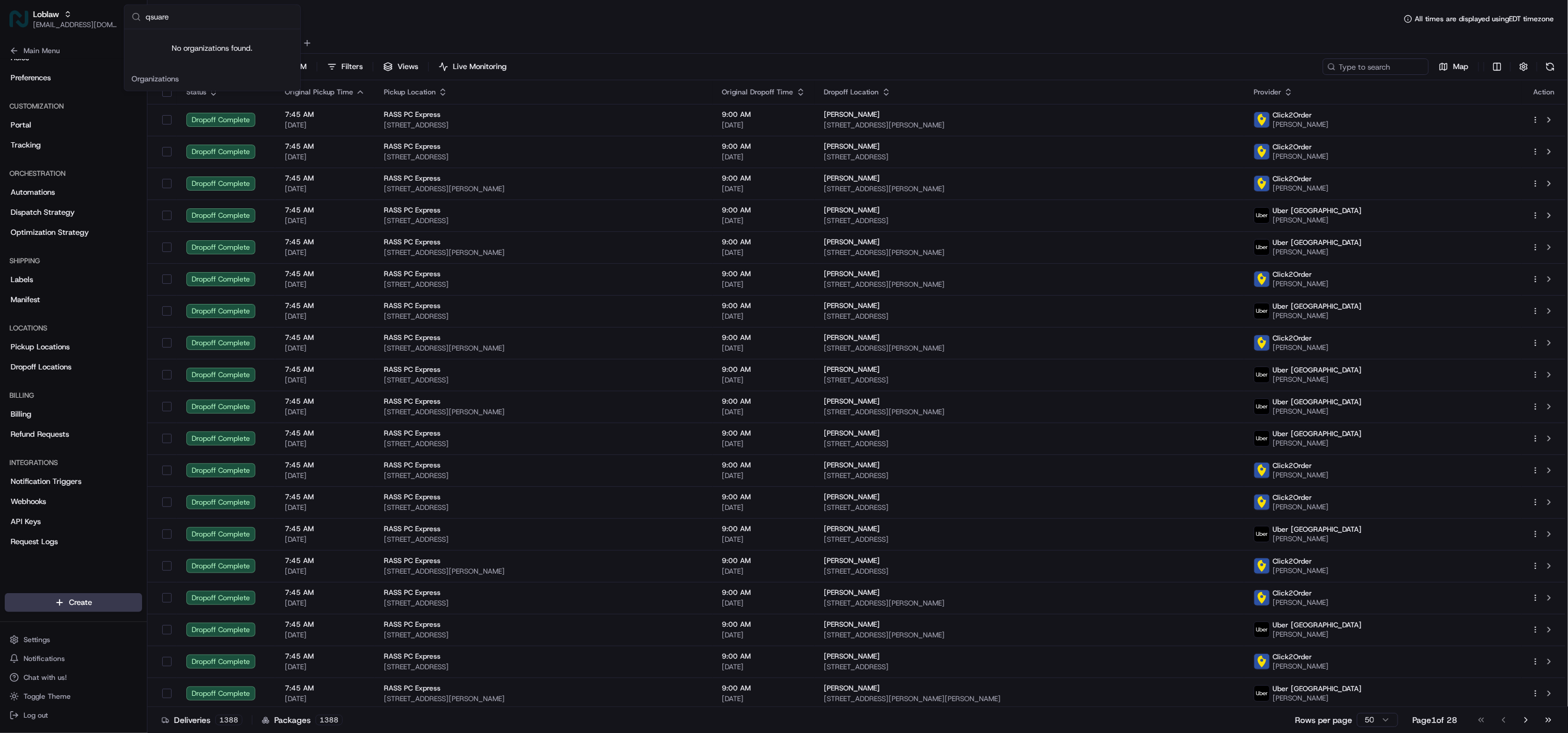
click at [180, 20] on input "qsuare" at bounding box center [219, 17] width 148 height 24
type input "q"
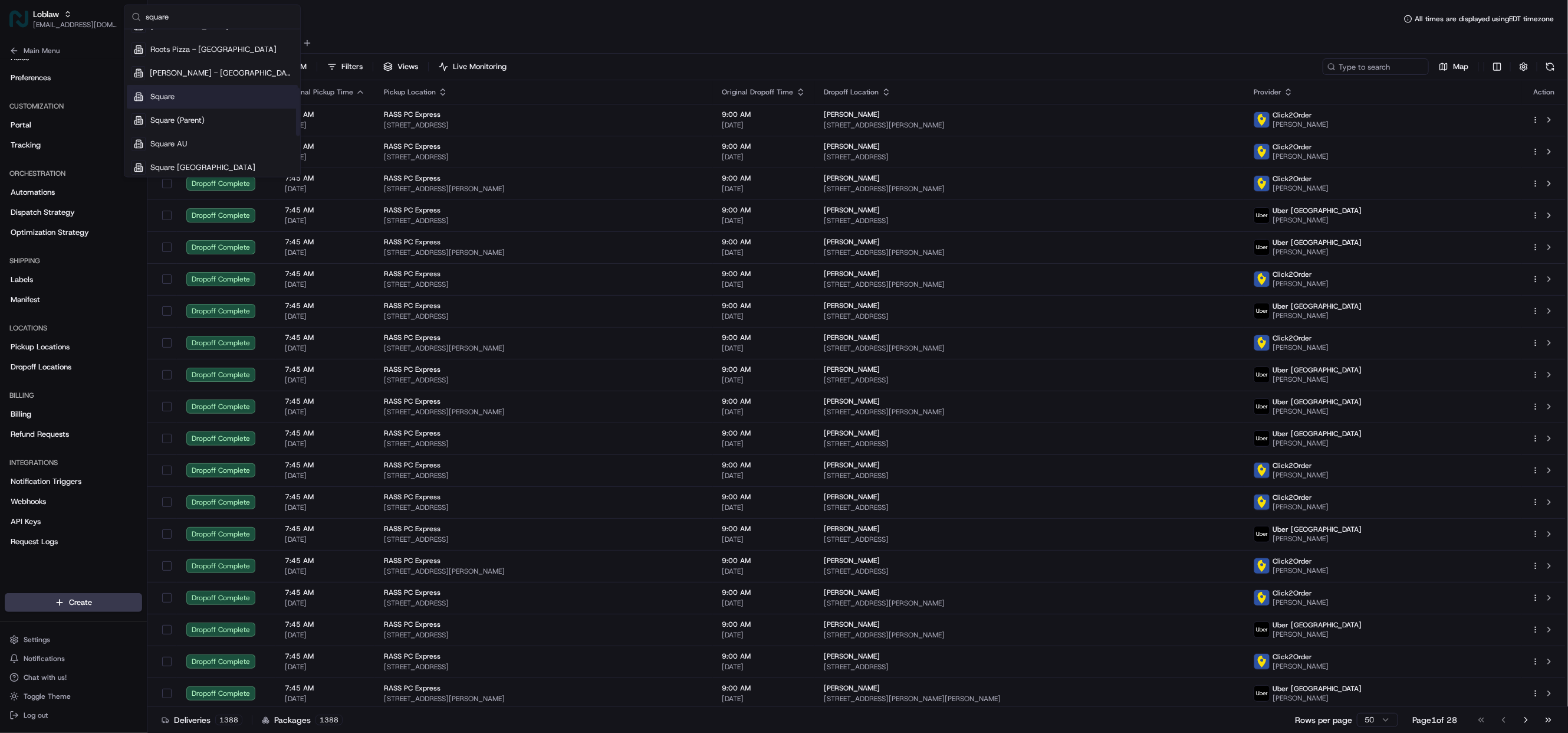
type input "square"
click at [180, 94] on div "Square" at bounding box center [212, 97] width 171 height 24
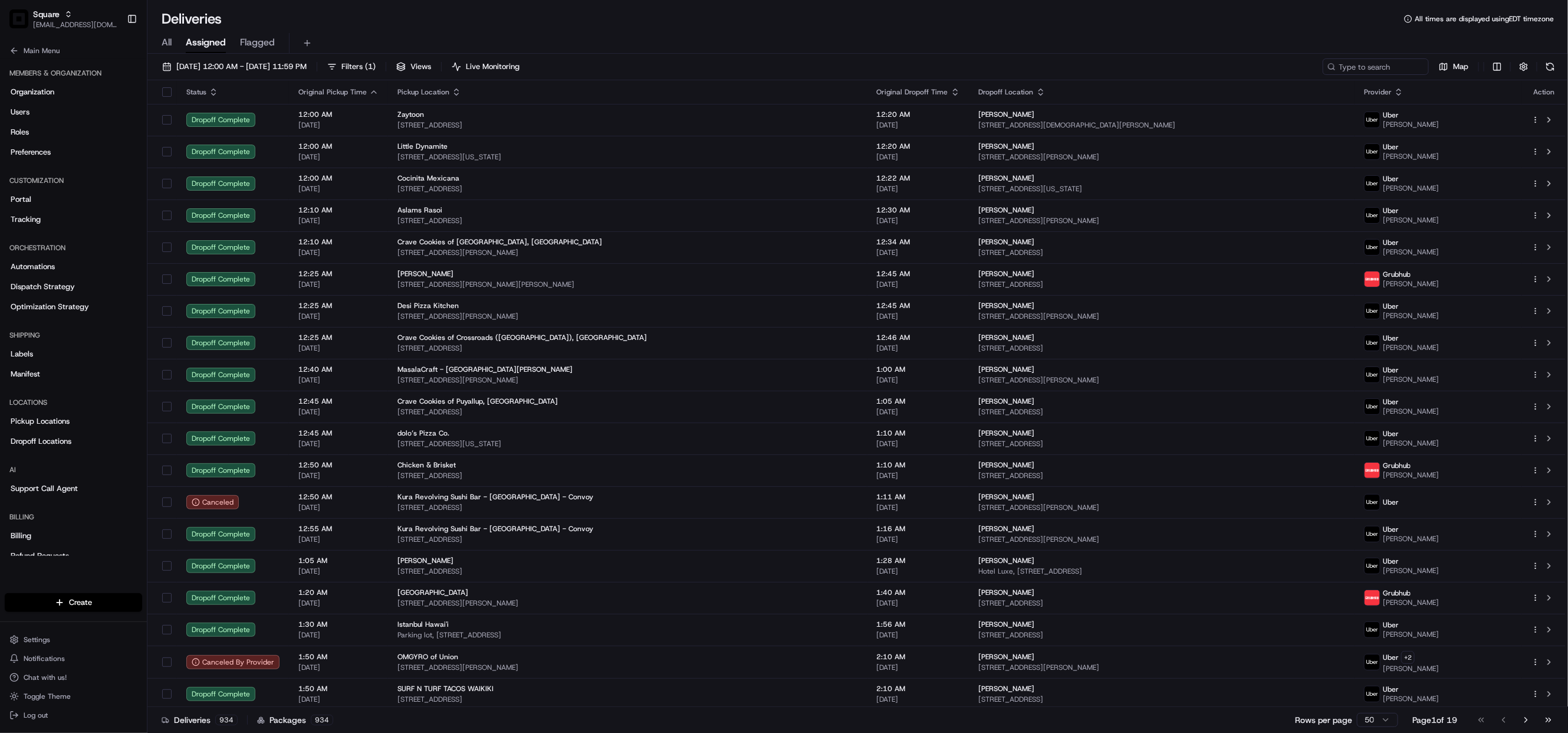
click at [809, 22] on div "Deliveries All times are displayed using EDT timezone" at bounding box center [857, 18] width 1420 height 19
